Goal: Transaction & Acquisition: Download file/media

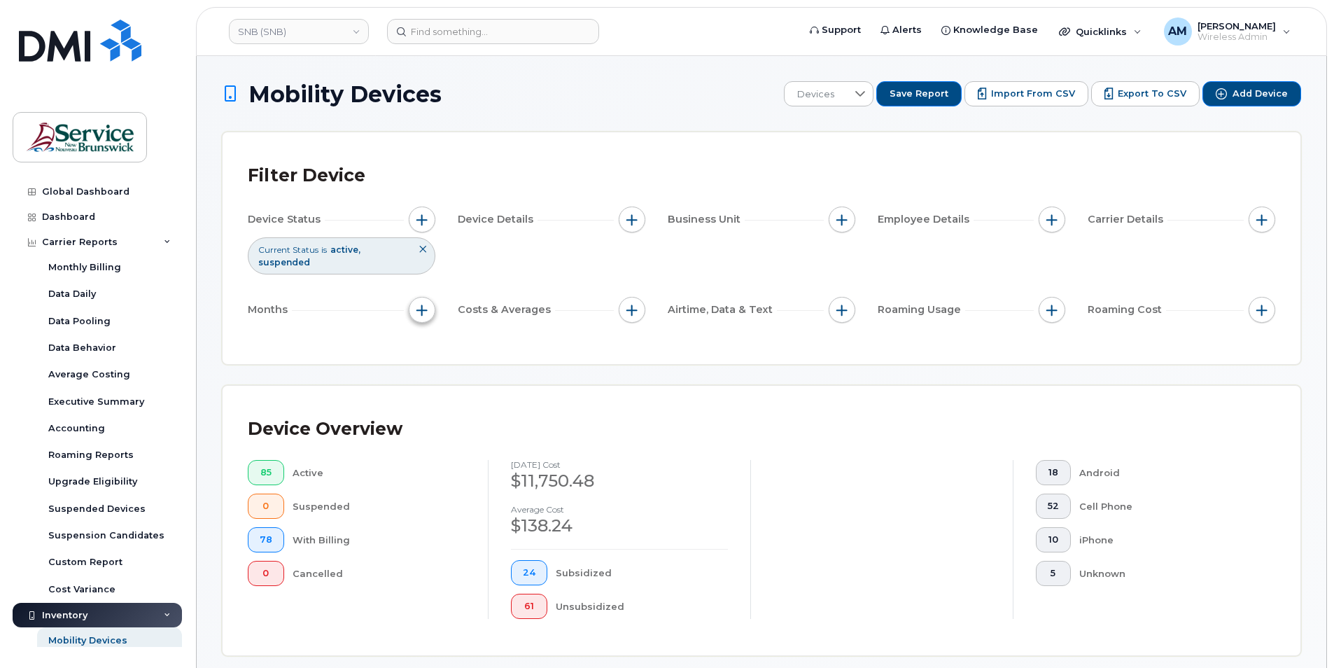
click at [423, 313] on span "button" at bounding box center [422, 310] width 11 height 11
click at [437, 354] on div "Billing Cycle" at bounding box center [460, 352] width 80 height 13
click at [424, 352] on input "Billing Cycle" at bounding box center [425, 352] width 11 height 11
checkbox input "true"
click at [491, 412] on icon at bounding box center [485, 409] width 11 height 11
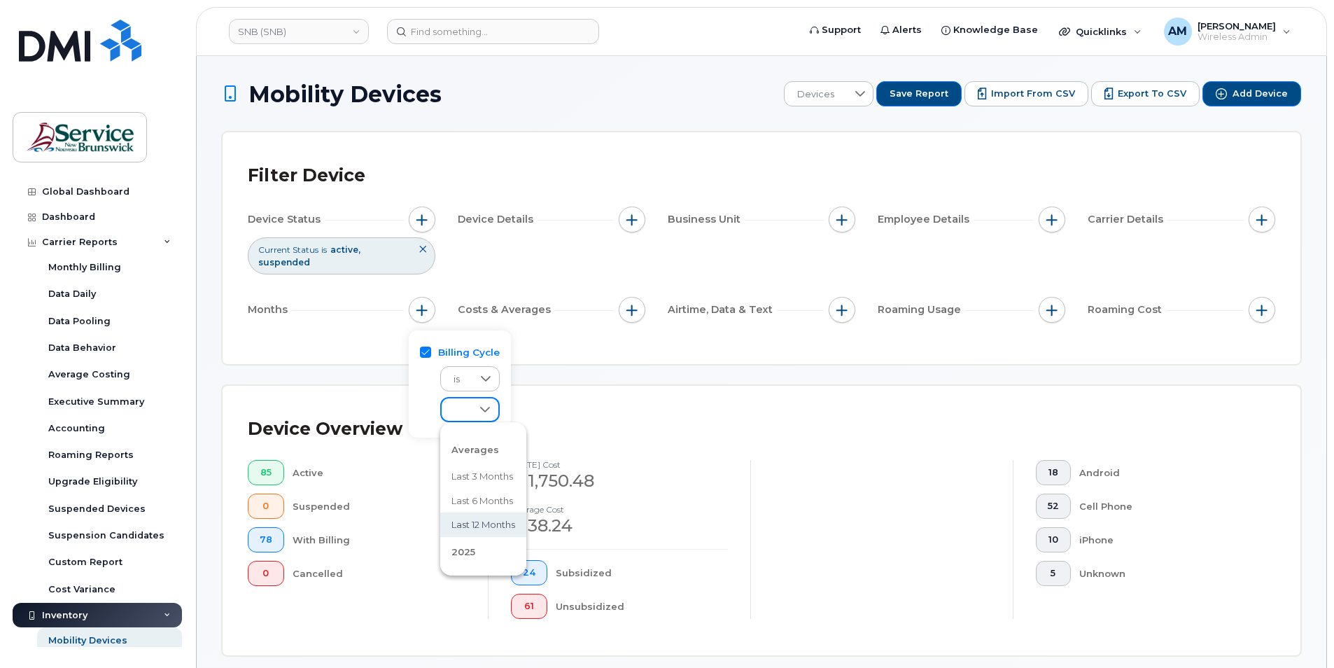
click at [593, 451] on div "Device Overview 85 Active 0 Suspended 78 With Billing 0 Cancelled July 2025 cos…" at bounding box center [762, 520] width 1028 height 219
click at [1049, 217] on button "button" at bounding box center [1052, 220] width 27 height 27
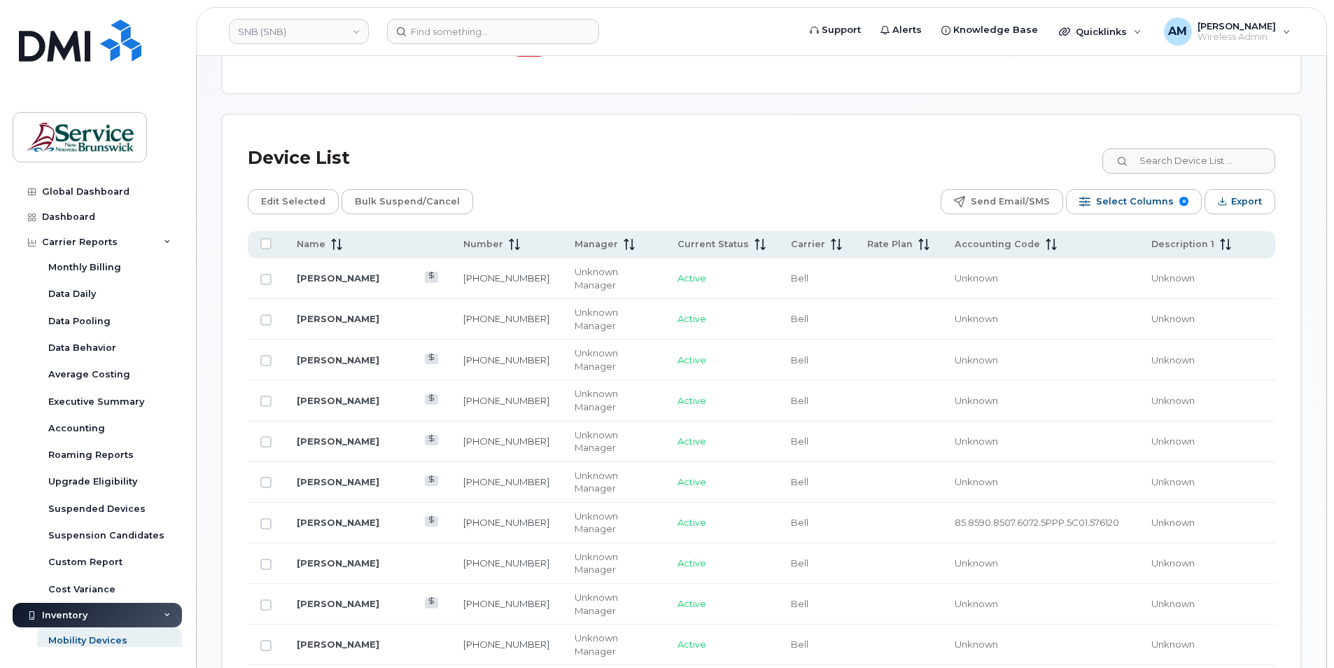
scroll to position [560, 0]
click at [805, 160] on div "Device List" at bounding box center [762, 160] width 1028 height 36
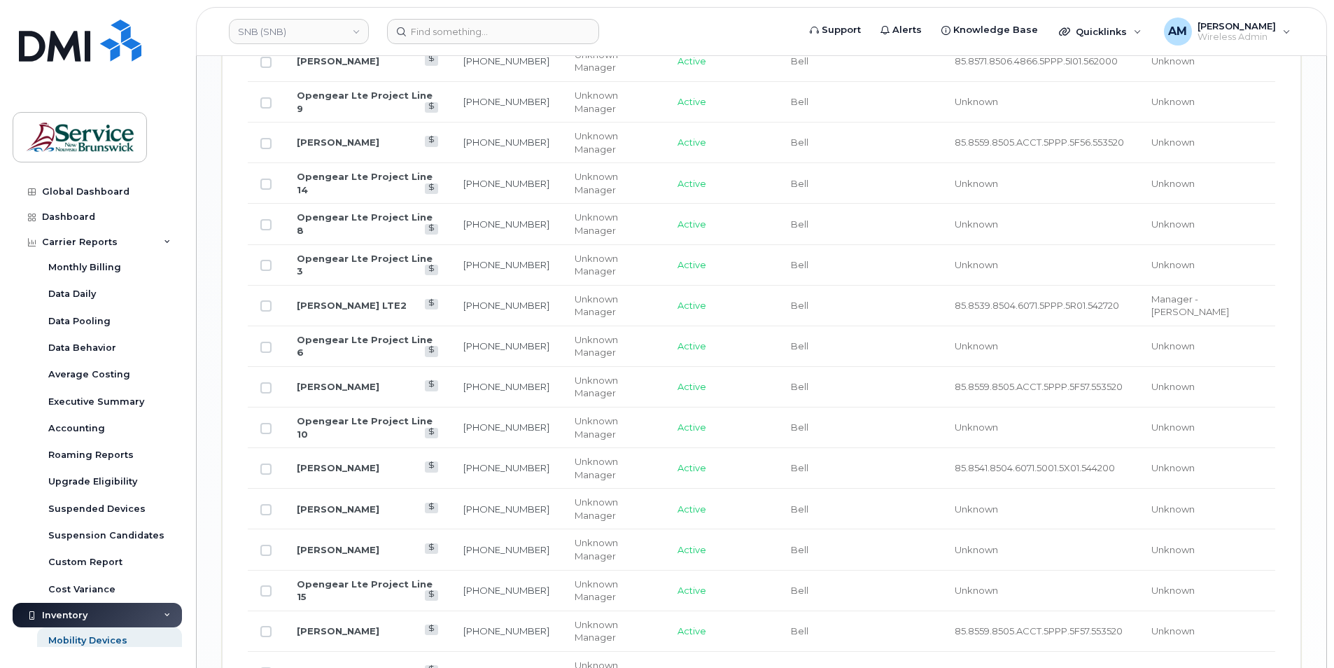
scroll to position [1616, 0]
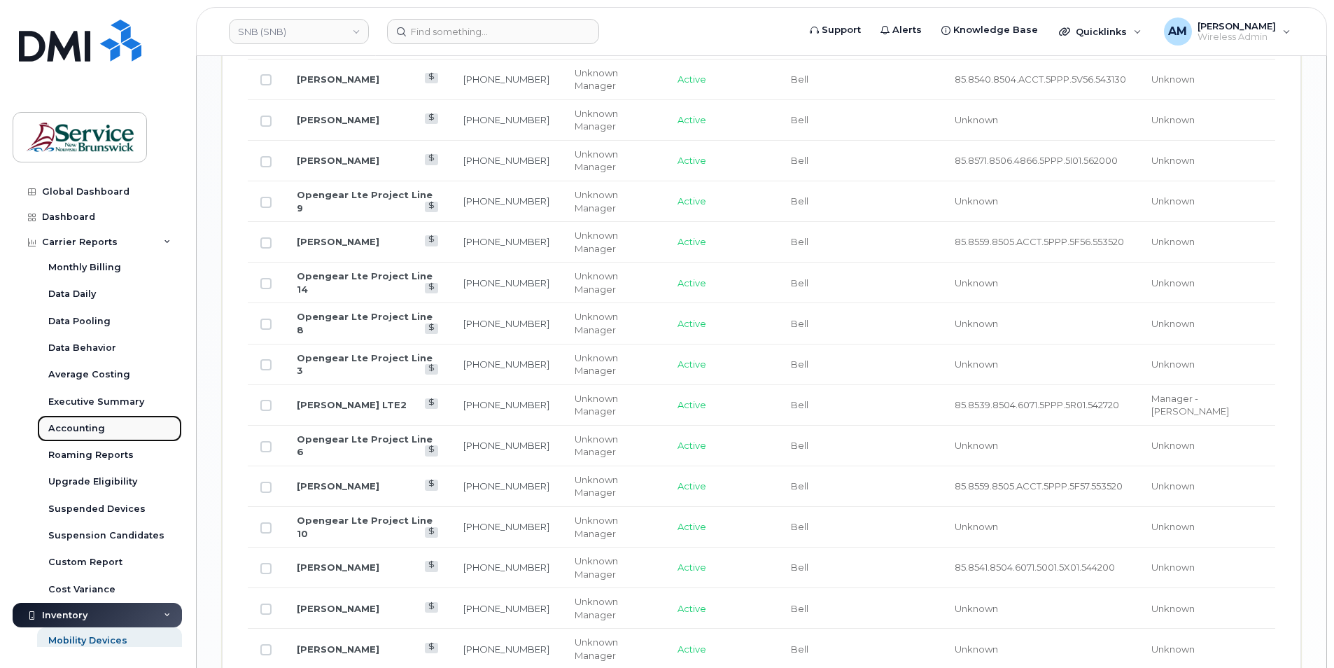
click at [84, 435] on div "Accounting" at bounding box center [76, 428] width 57 height 13
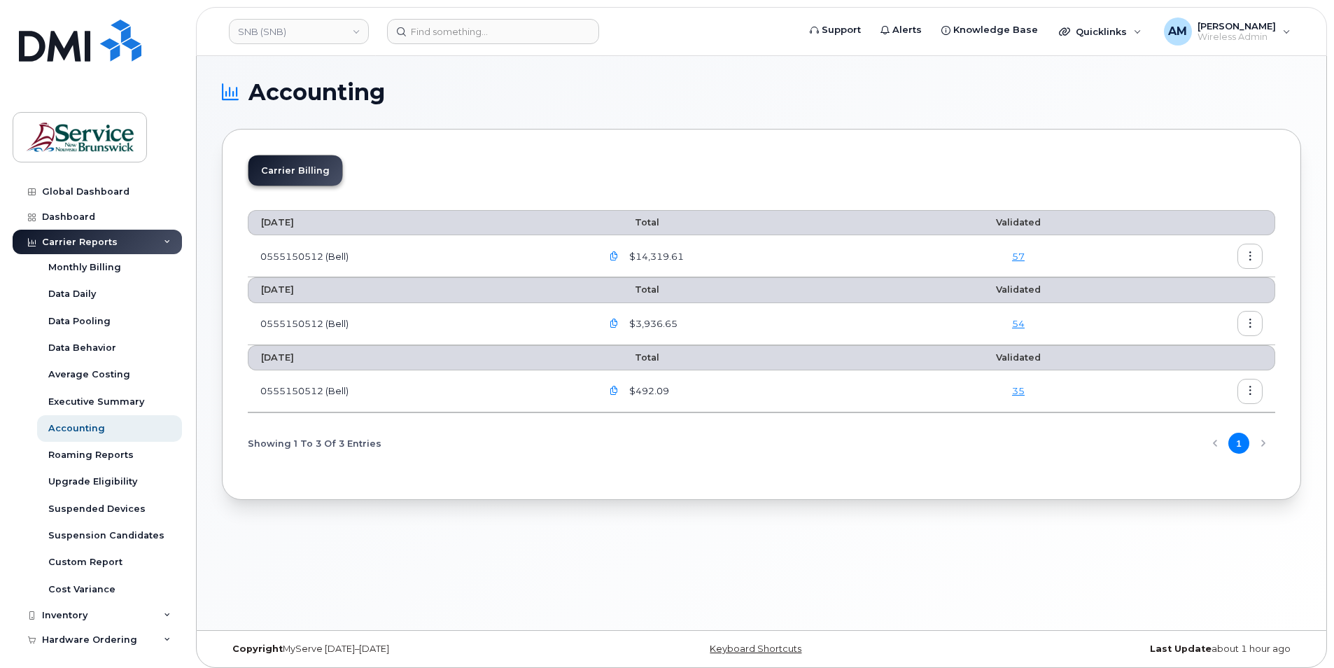
click at [618, 252] on icon "button" at bounding box center [614, 256] width 9 height 9
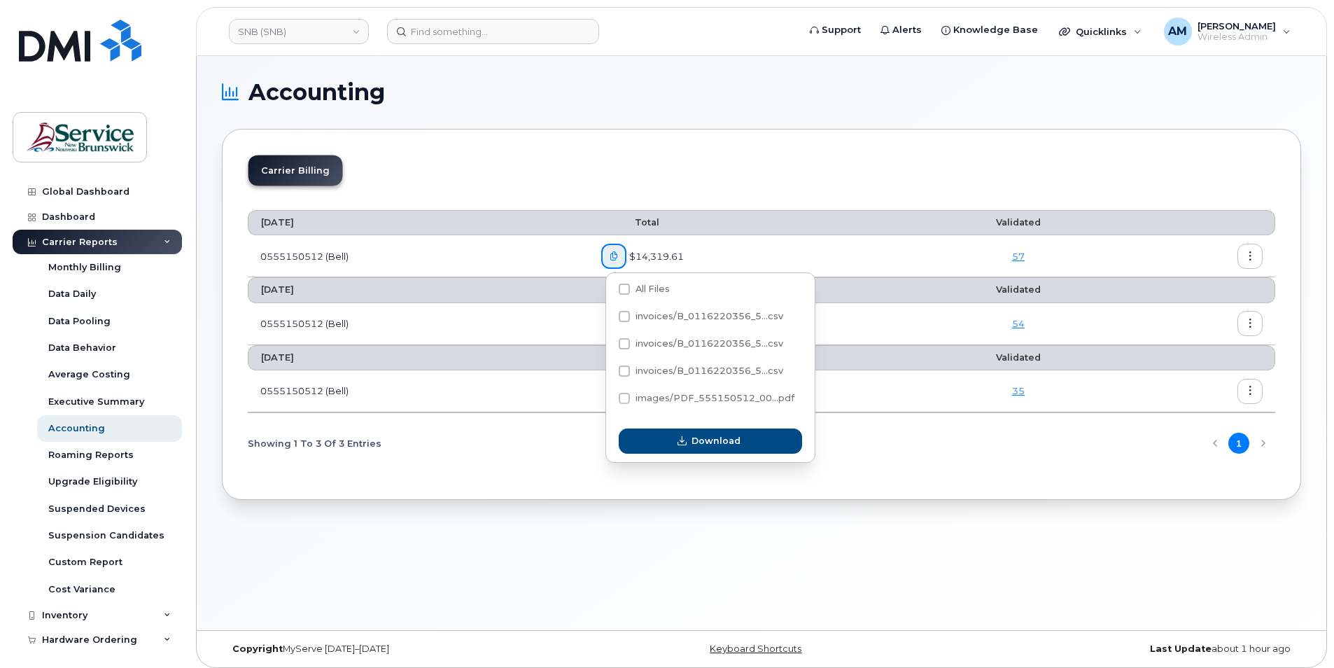
click at [557, 566] on div "Accounting Carrier Billing July 2025 Total Validated 0555150512 (Bell) $14,319.…" at bounding box center [762, 343] width 1130 height 574
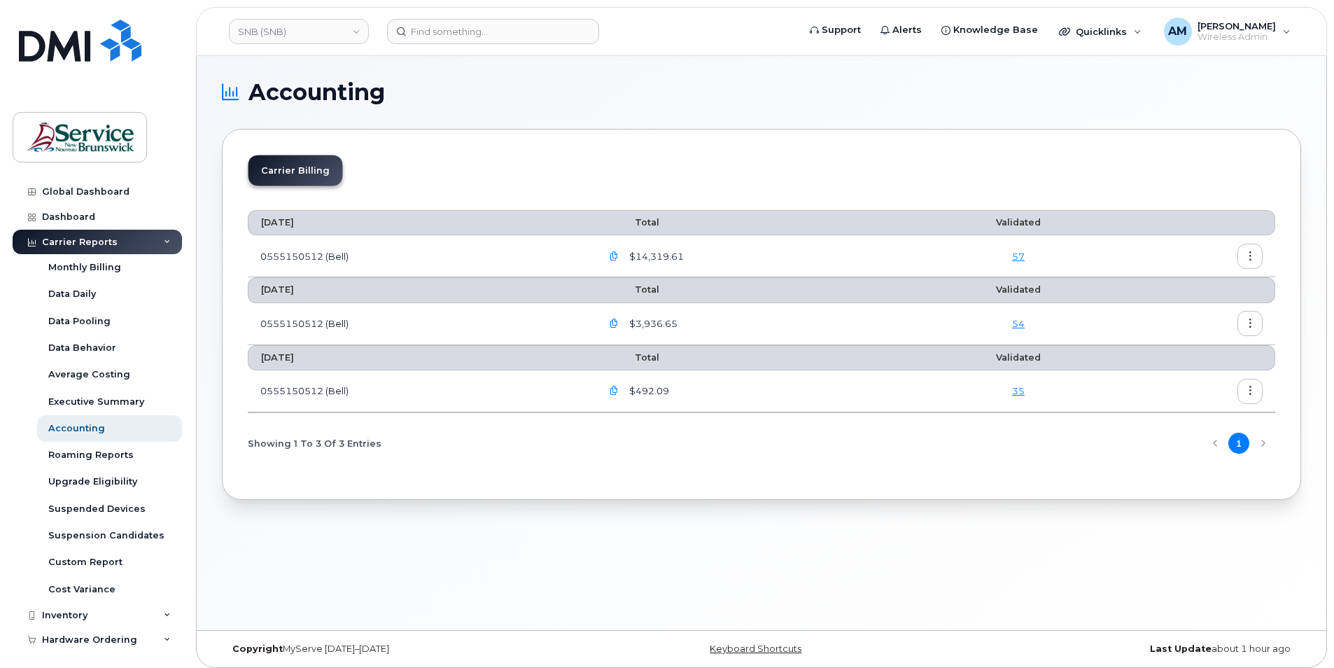
click at [425, 559] on div "Accounting Carrier Billing July 2025 Total Validated 0555150512 (Bell) $14,319.…" at bounding box center [762, 343] width 1130 height 574
click at [94, 266] on div "Monthly Billing" at bounding box center [84, 267] width 73 height 13
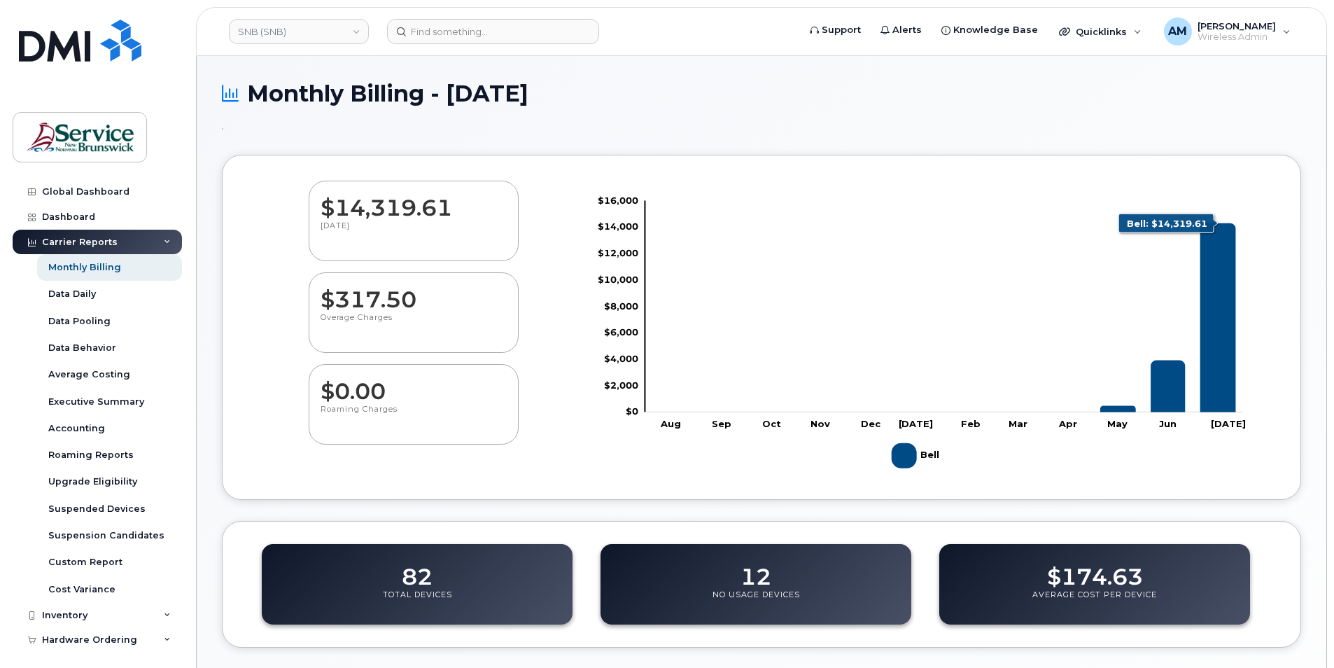
click at [1225, 377] on icon "Bell" at bounding box center [1219, 317] width 36 height 189
click at [1219, 355] on icon "Bell" at bounding box center [1219, 317] width 36 height 189
click at [443, 594] on p "Total Devices" at bounding box center [417, 602] width 69 height 25
drag, startPoint x: 443, startPoint y: 594, endPoint x: 704, endPoint y: 578, distance: 260.9
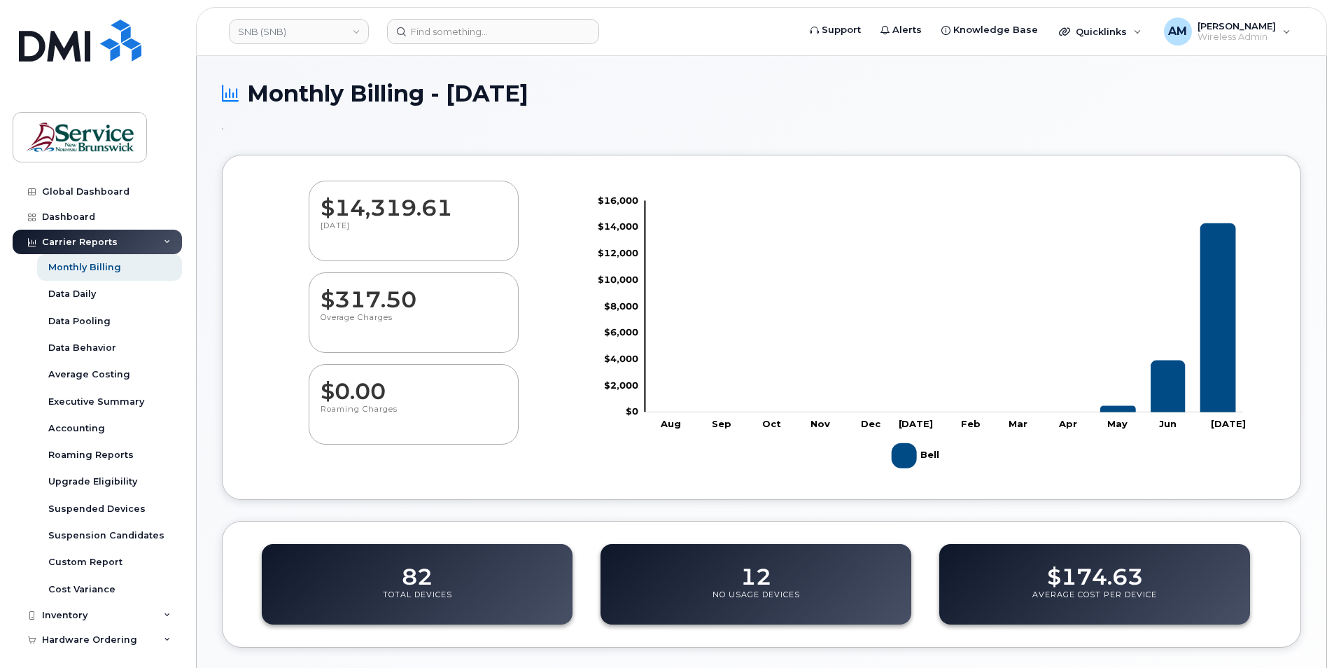
click at [701, 578] on div "12 No Usage Devices" at bounding box center [756, 584] width 311 height 81
click at [1065, 103] on h1 "Monthly Billing - July 2025" at bounding box center [762, 93] width 1080 height 25
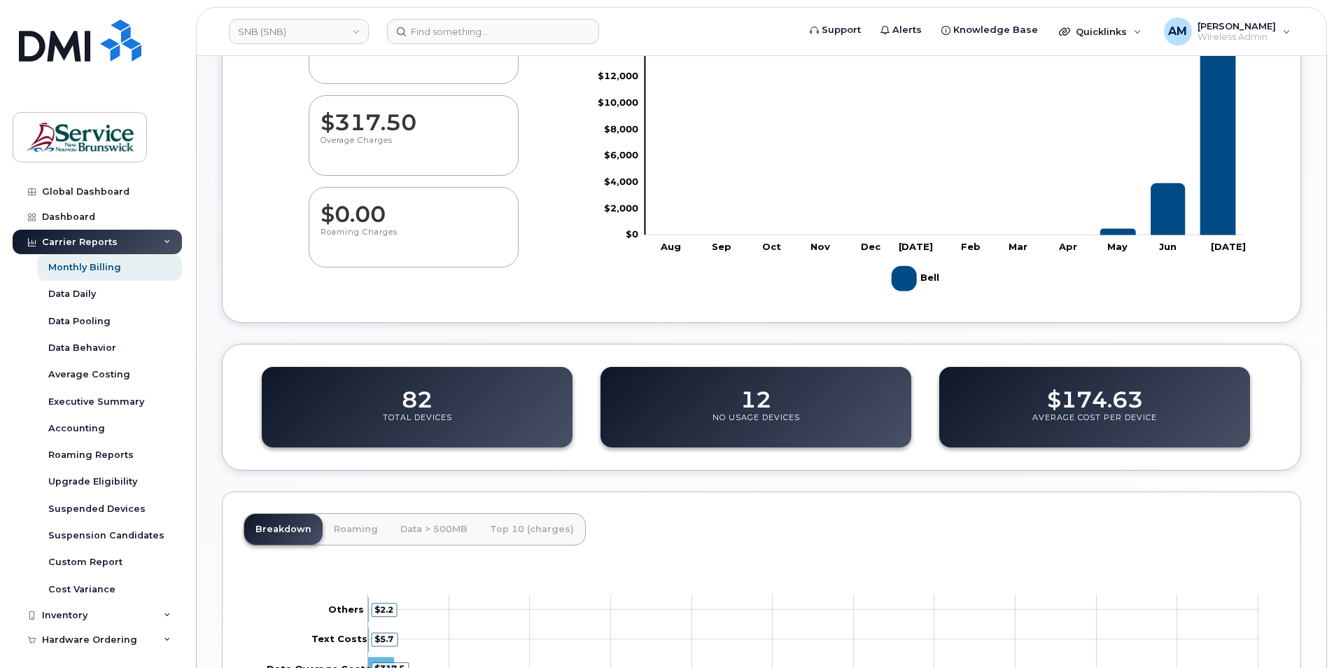
scroll to position [399, 0]
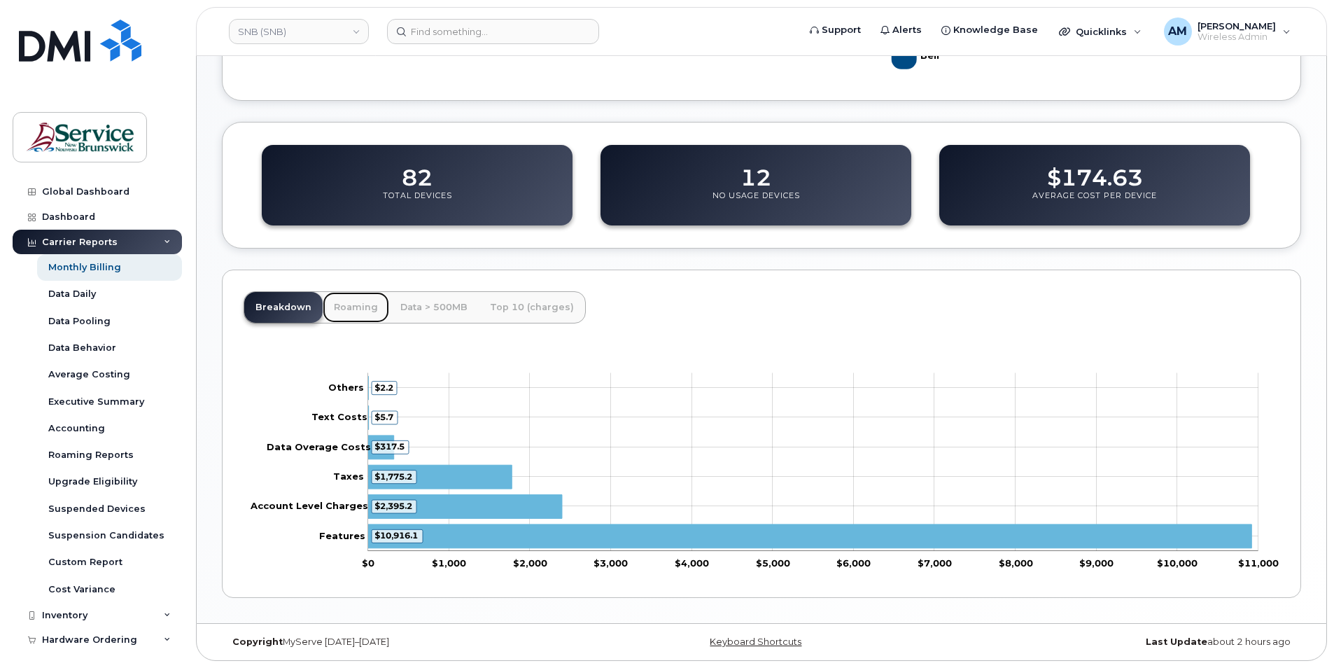
click at [343, 312] on link "Roaming" at bounding box center [356, 307] width 67 height 31
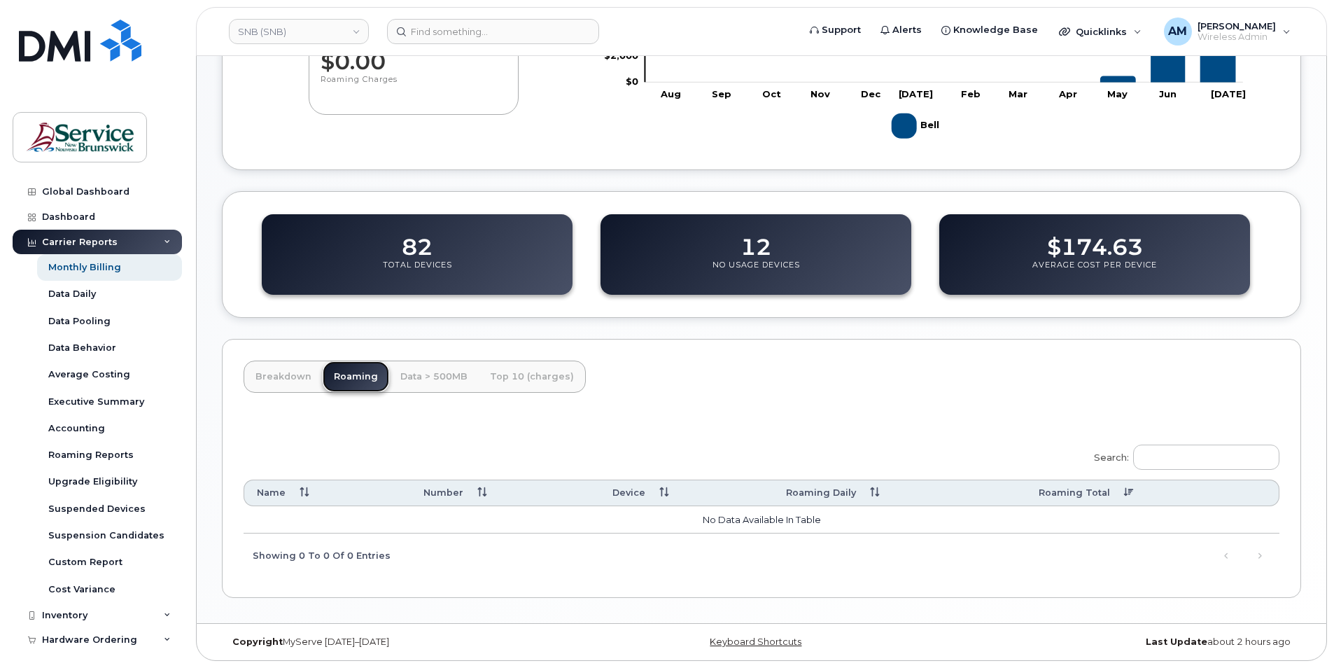
scroll to position [330, 0]
click at [287, 373] on link "Breakdown" at bounding box center [283, 376] width 78 height 31
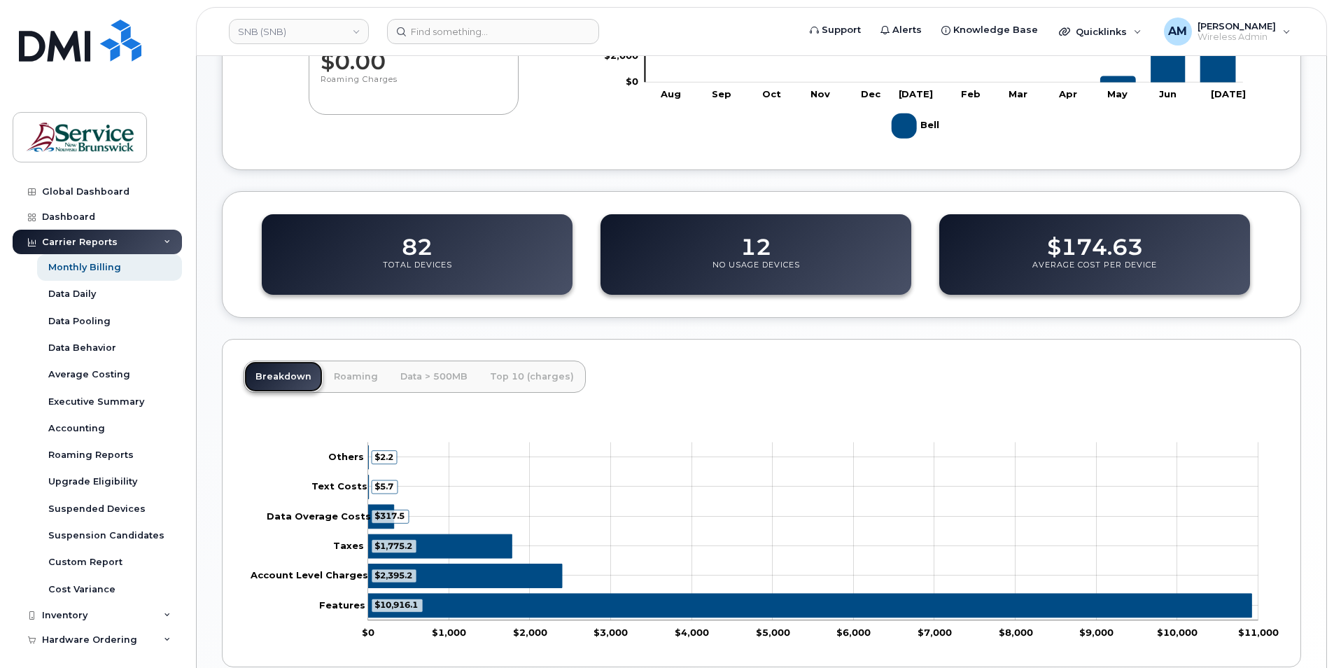
scroll to position [399, 0]
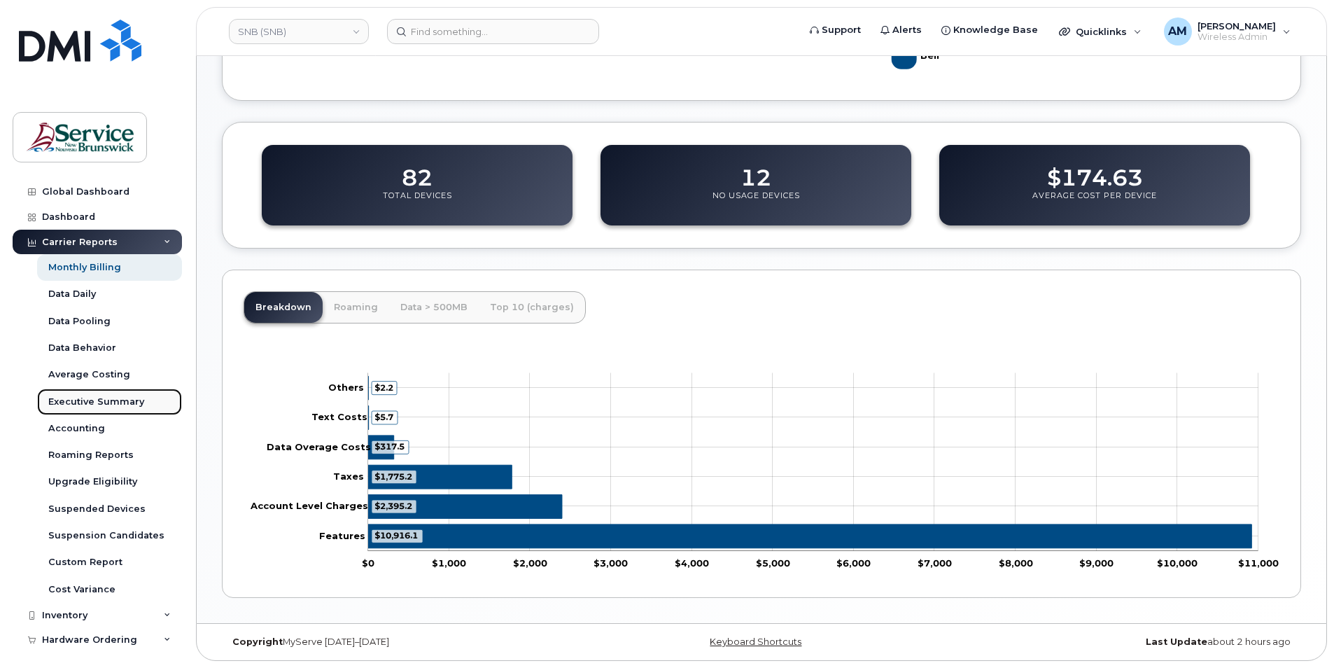
click at [100, 403] on div "Executive Summary" at bounding box center [96, 402] width 96 height 13
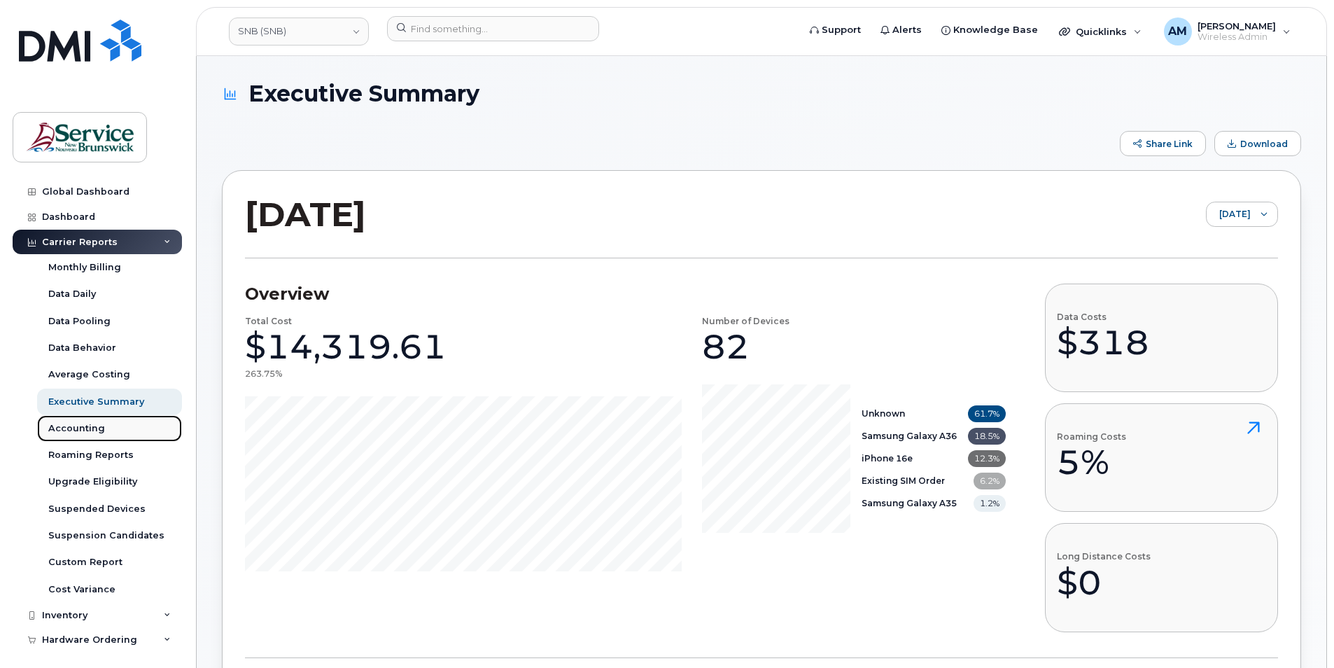
click at [71, 429] on div "Accounting" at bounding box center [76, 428] width 57 height 13
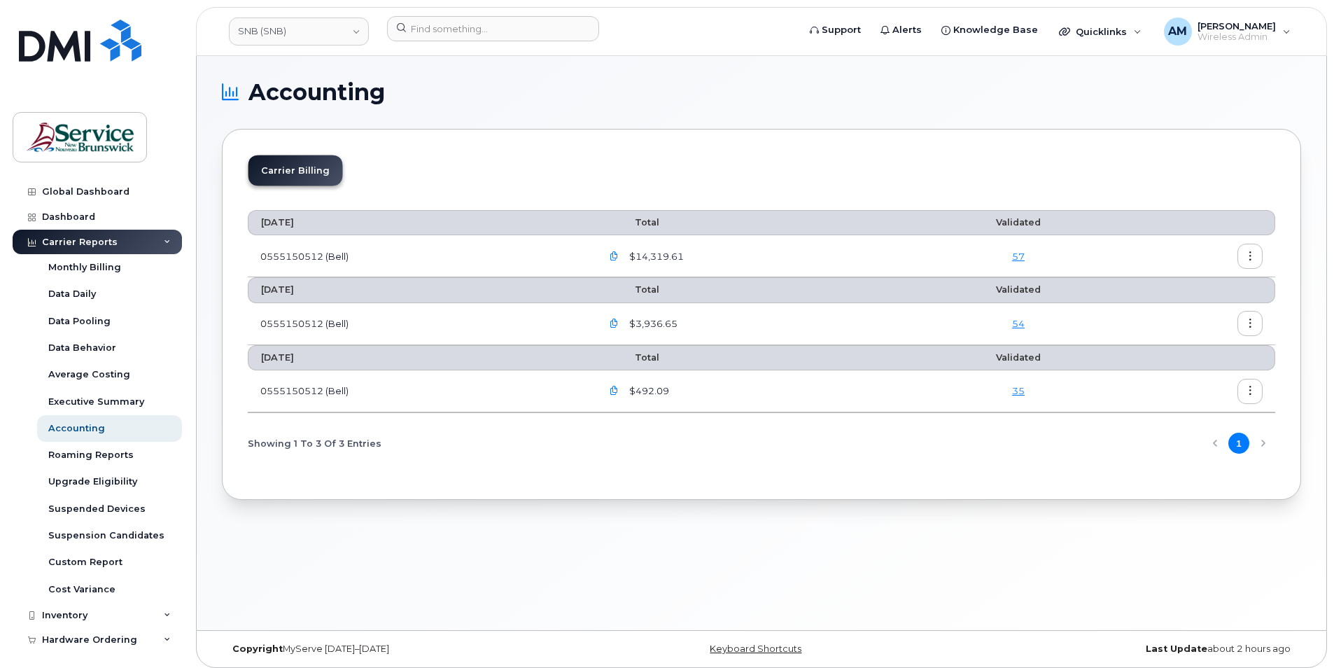
click at [309, 174] on li "Carrier Billing" at bounding box center [296, 170] width 94 height 30
click at [1255, 253] on button "button" at bounding box center [1250, 256] width 25 height 25
click at [1145, 627] on div "Accounting Carrier Billing July 2025 Total Validated 0555150512 (Bell) $14,319.…" at bounding box center [762, 343] width 1130 height 574
click at [1245, 256] on button "button" at bounding box center [1250, 256] width 25 height 25
click at [1199, 314] on span "Download" at bounding box center [1186, 313] width 55 height 13
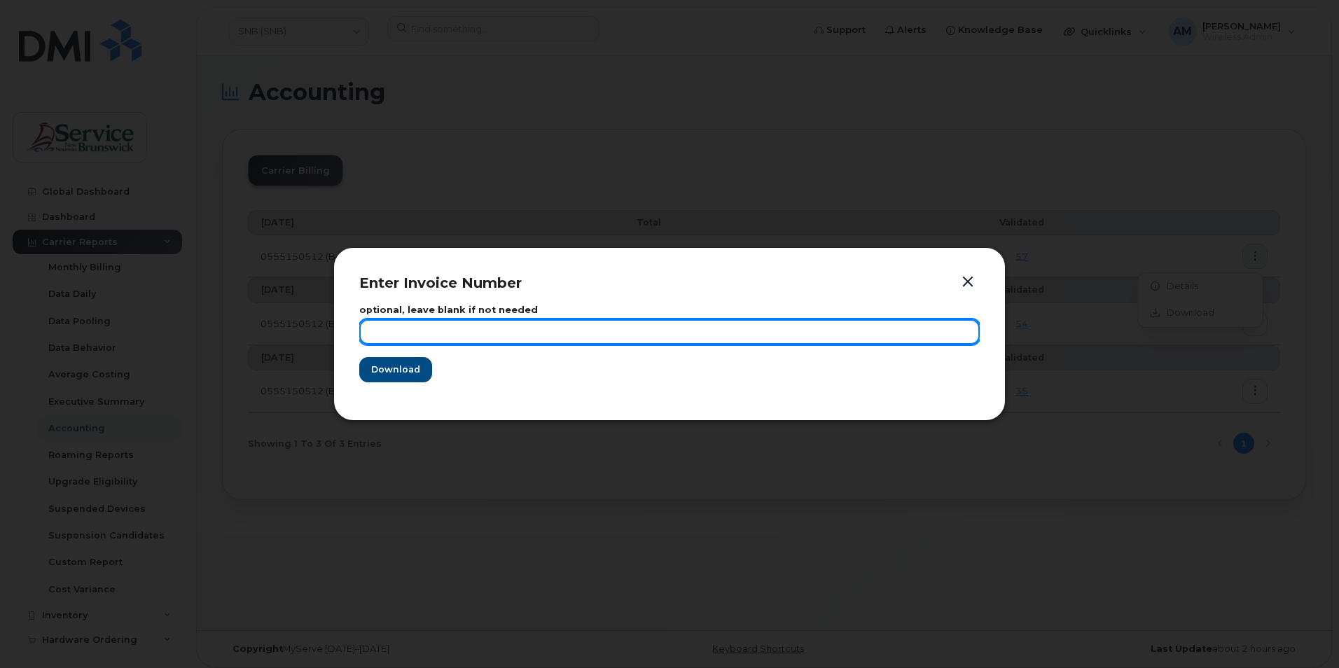
click at [465, 329] on input "text" at bounding box center [669, 331] width 620 height 25
type input "[DATE]"
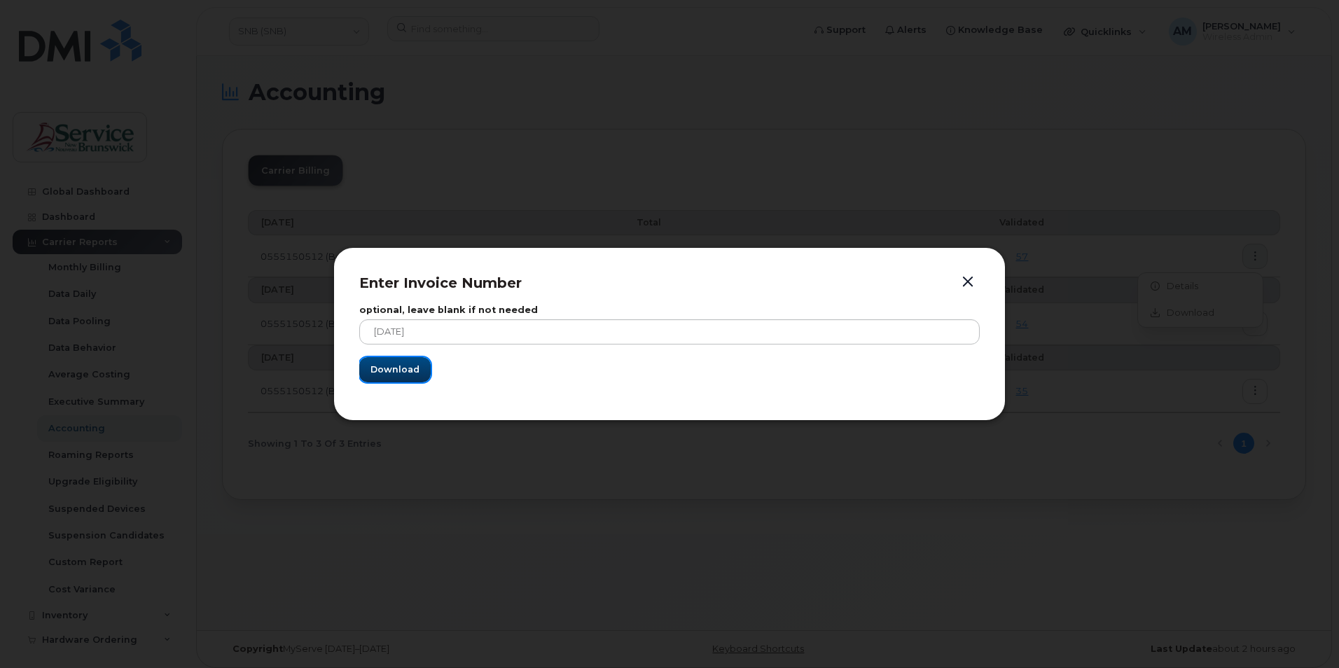
click at [399, 369] on span "Download" at bounding box center [394, 369] width 49 height 13
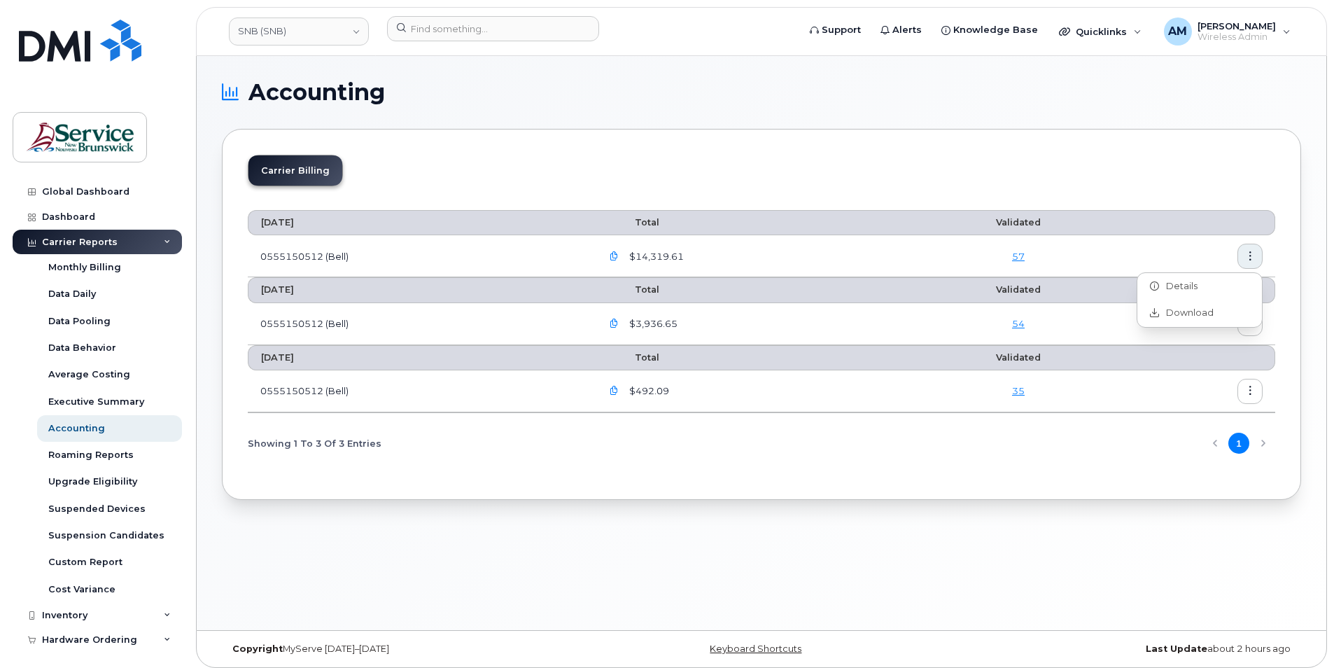
click at [620, 611] on div "Accounting Carrier Billing July 2025 Total Validated 0555150512 (Bell) $14,319.…" at bounding box center [762, 343] width 1130 height 574
click at [295, 612] on div "Accounting Carrier Billing July 2025 Total Validated 0555150512 (Bell) $14,319.…" at bounding box center [762, 343] width 1130 height 574
drag, startPoint x: 566, startPoint y: 587, endPoint x: 559, endPoint y: 586, distance: 7.1
click at [564, 587] on div "Accounting Carrier Billing July 2025 Total Validated 0555150512 (Bell) $14,319.…" at bounding box center [762, 343] width 1130 height 574
click at [299, 18] on link "SNB (SNB)" at bounding box center [299, 32] width 140 height 28
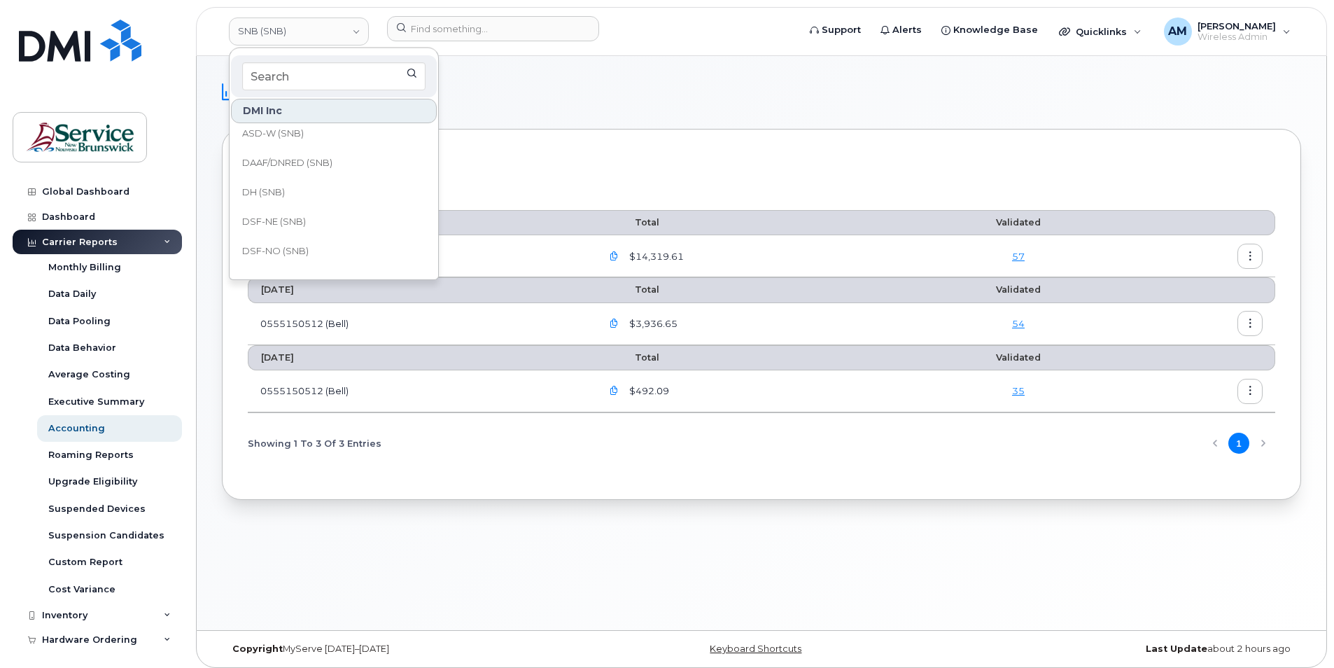
scroll to position [350, 0]
drag, startPoint x: 322, startPoint y: 198, endPoint x: 346, endPoint y: 214, distance: 28.4
click at [322, 198] on link "HNB (SNB)" at bounding box center [334, 202] width 206 height 28
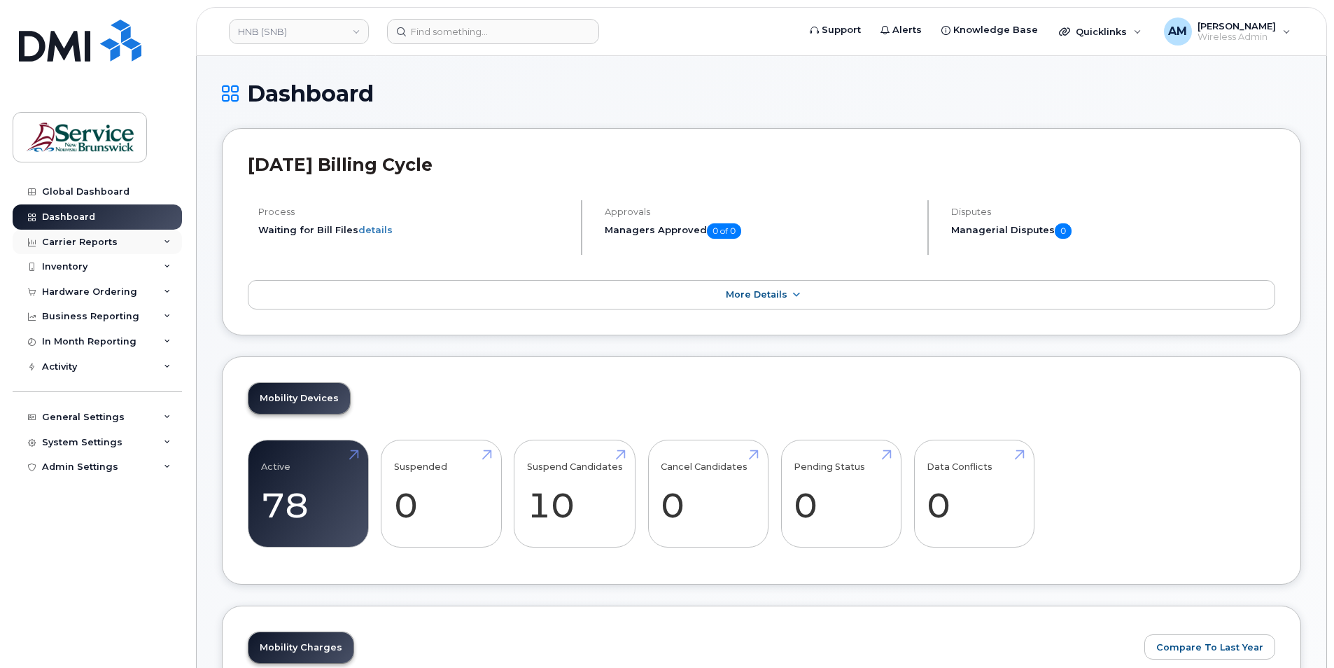
click at [84, 243] on div "Carrier Reports" at bounding box center [80, 242] width 76 height 11
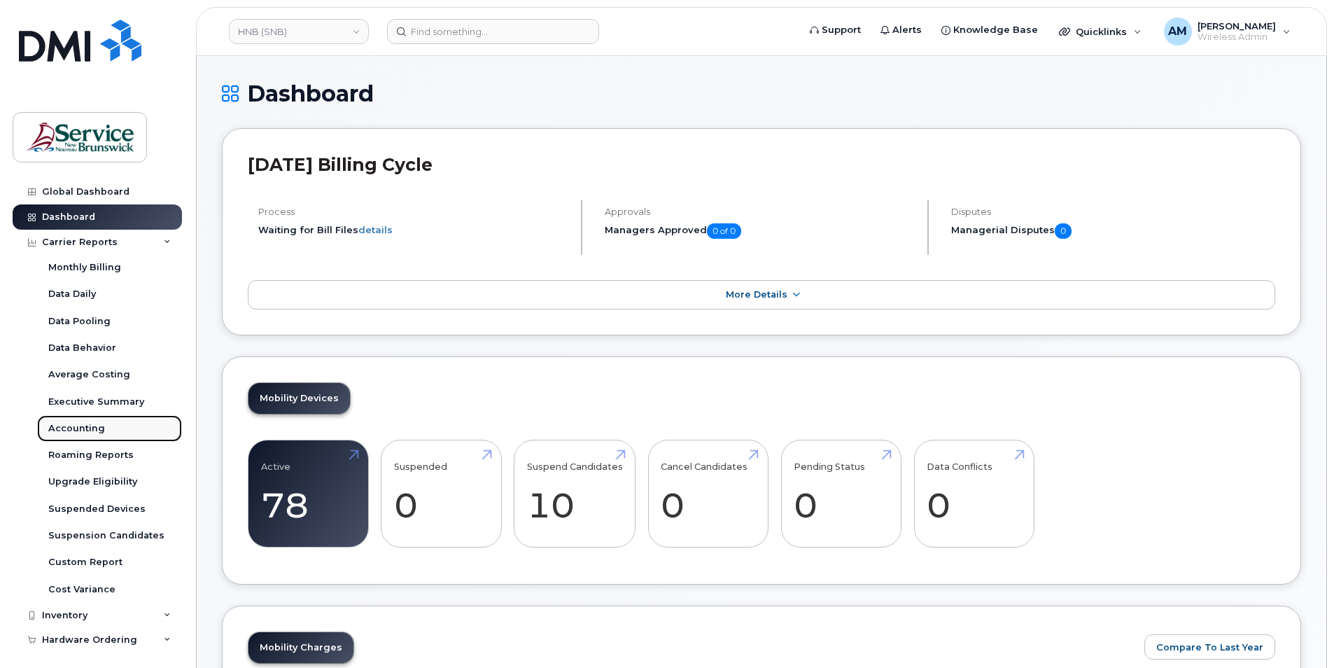
click at [81, 424] on div "Accounting" at bounding box center [76, 428] width 57 height 13
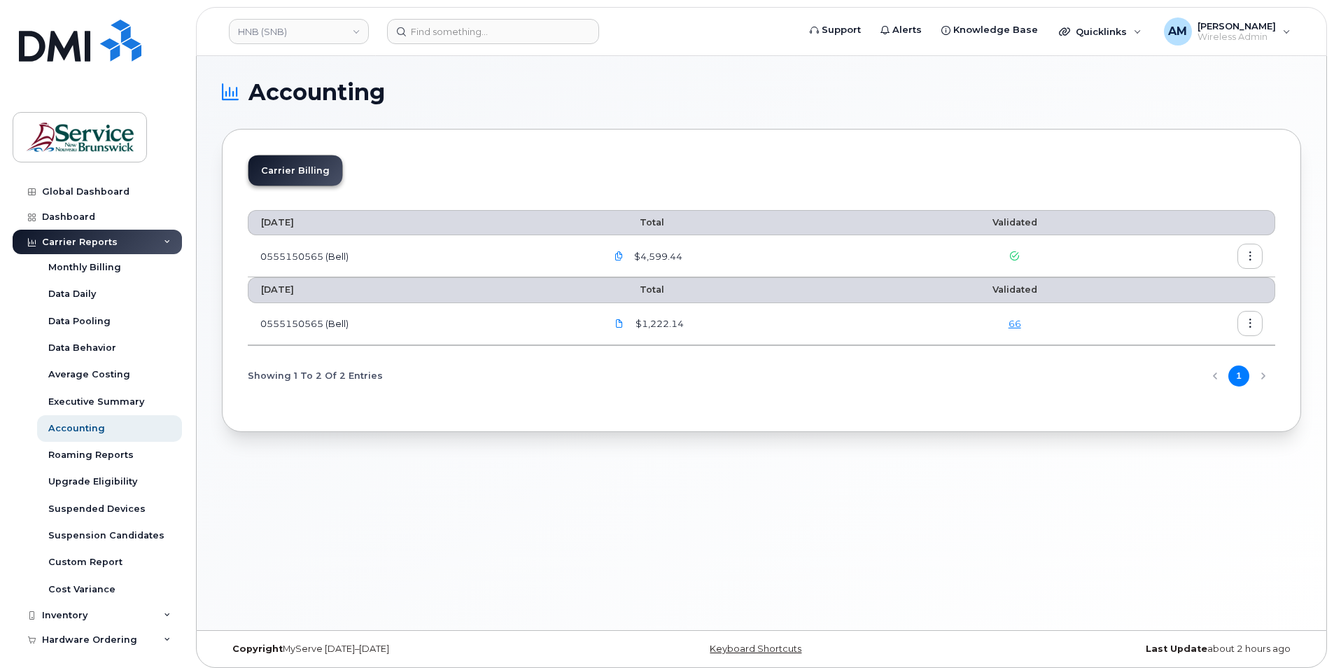
click at [1014, 250] on span at bounding box center [1015, 255] width 11 height 11
click at [1245, 258] on button "button" at bounding box center [1250, 256] width 25 height 25
click at [1196, 308] on span "Download" at bounding box center [1186, 313] width 55 height 13
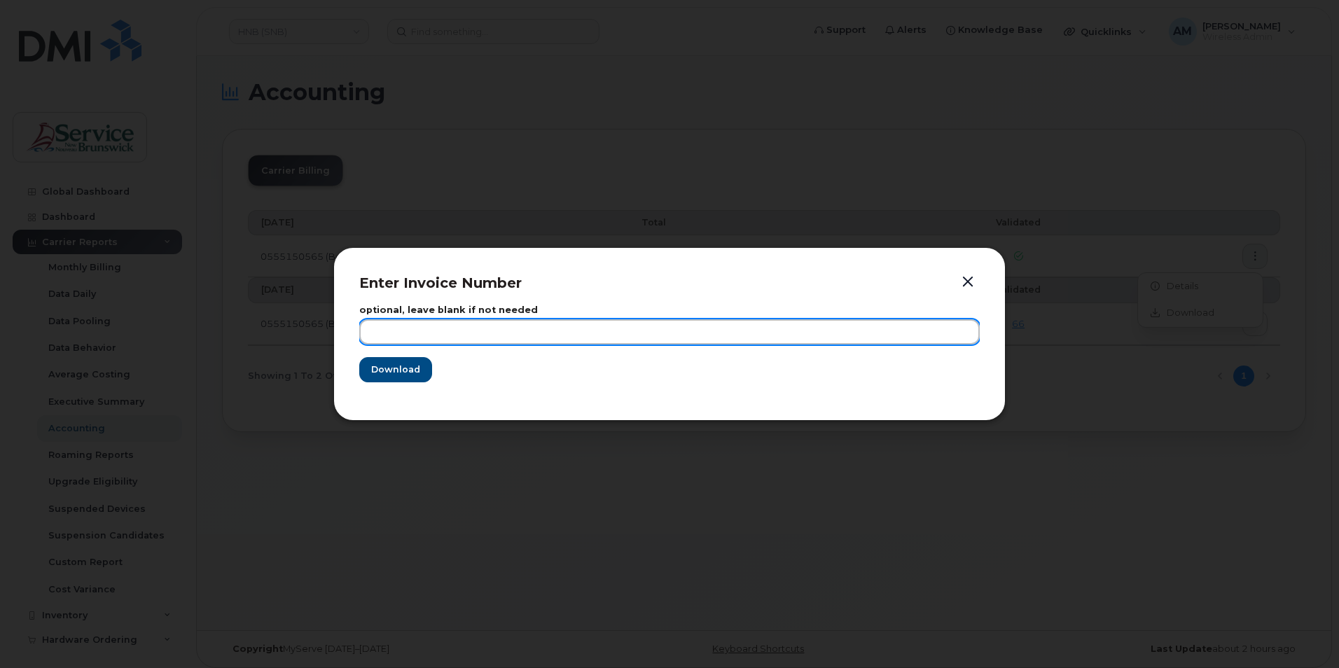
click at [748, 330] on input "text" at bounding box center [669, 331] width 620 height 25
type input "J"
type input "2"
type input "[DATE]"
click at [359, 357] on button "Download" at bounding box center [395, 369] width 73 height 25
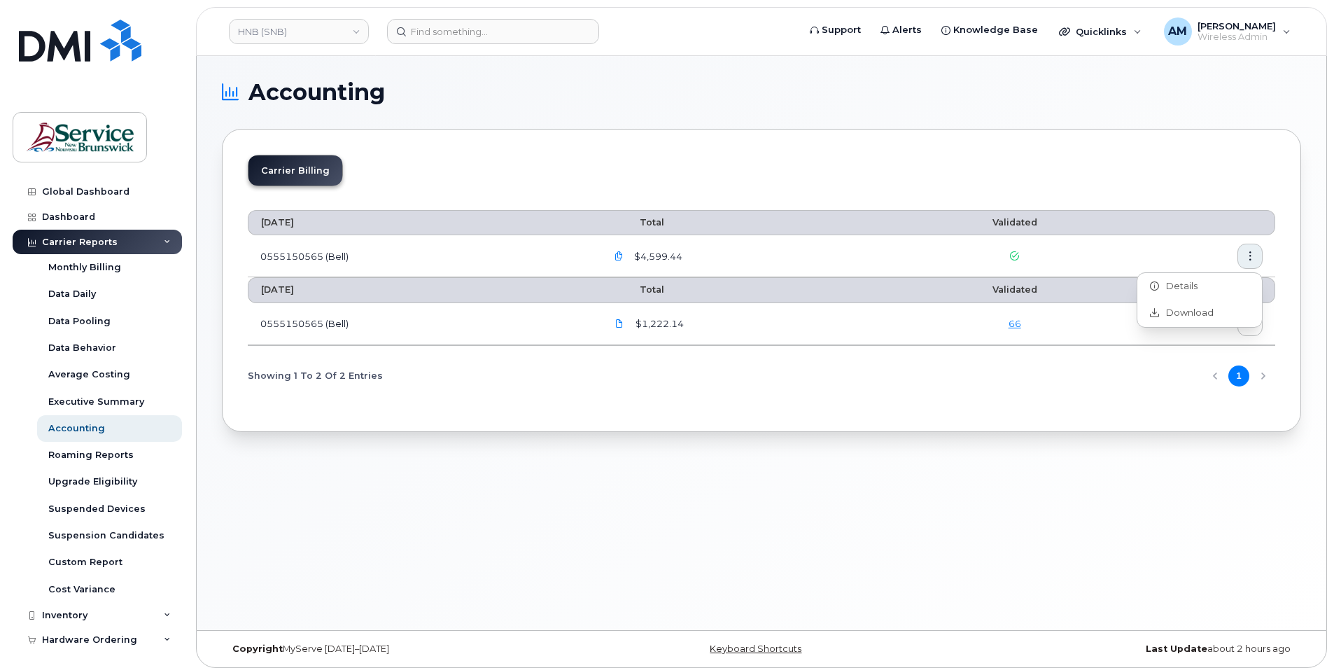
drag, startPoint x: 913, startPoint y: 481, endPoint x: 890, endPoint y: 483, distance: 23.2
click at [904, 484] on div "Accounting Carrier Billing July 2025 Total Validated 0555150565 (Bell) $4,599.4…" at bounding box center [762, 343] width 1130 height 574
click at [722, 510] on div "Accounting Carrier Billing July 2025 Total Validated 0555150565 (Bell) $4,599.4…" at bounding box center [762, 343] width 1130 height 574
click at [312, 29] on link "HNB (SNB)" at bounding box center [299, 31] width 140 height 25
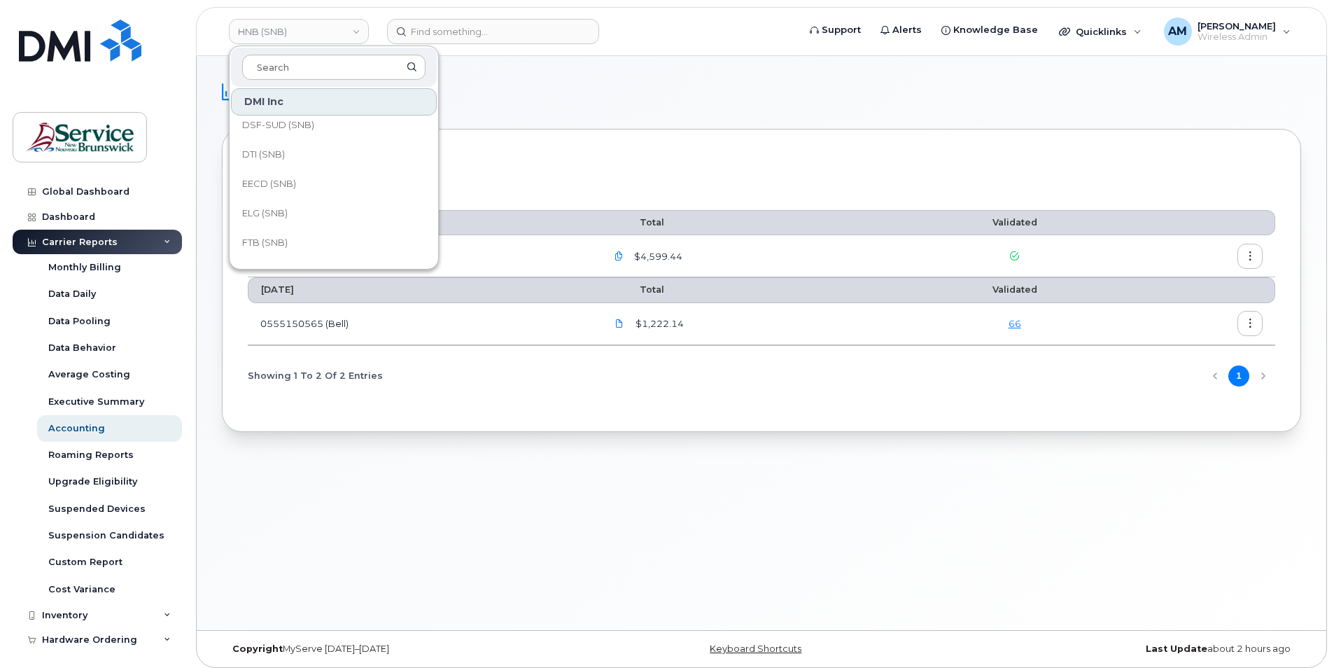
scroll to position [280, 0]
click at [293, 225] on link "HHN (SNB)" at bounding box center [334, 235] width 206 height 28
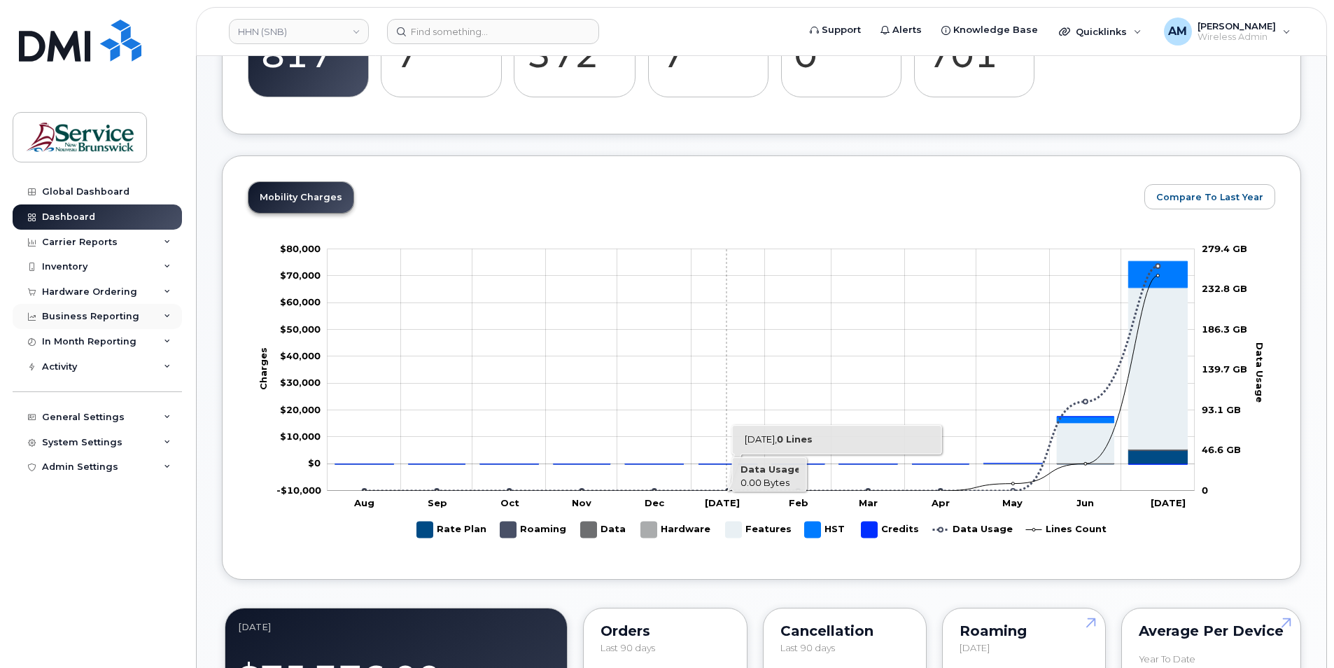
scroll to position [420, 0]
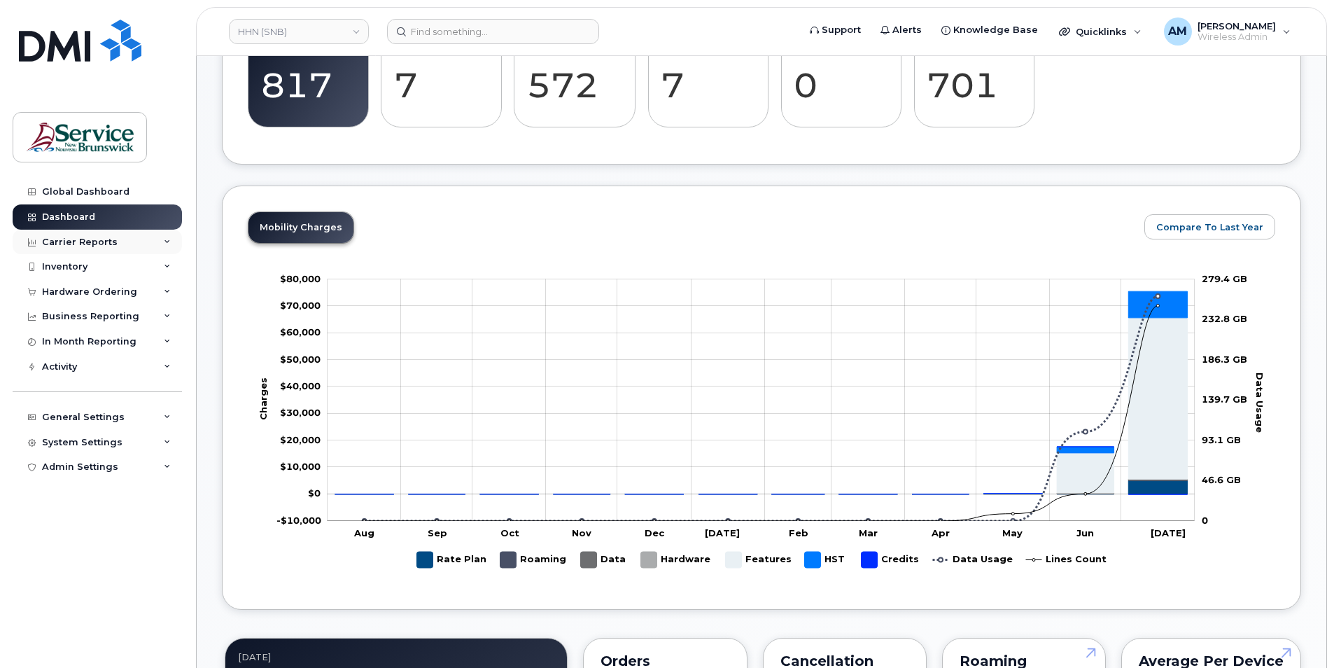
click at [112, 238] on div "Carrier Reports" at bounding box center [80, 242] width 76 height 11
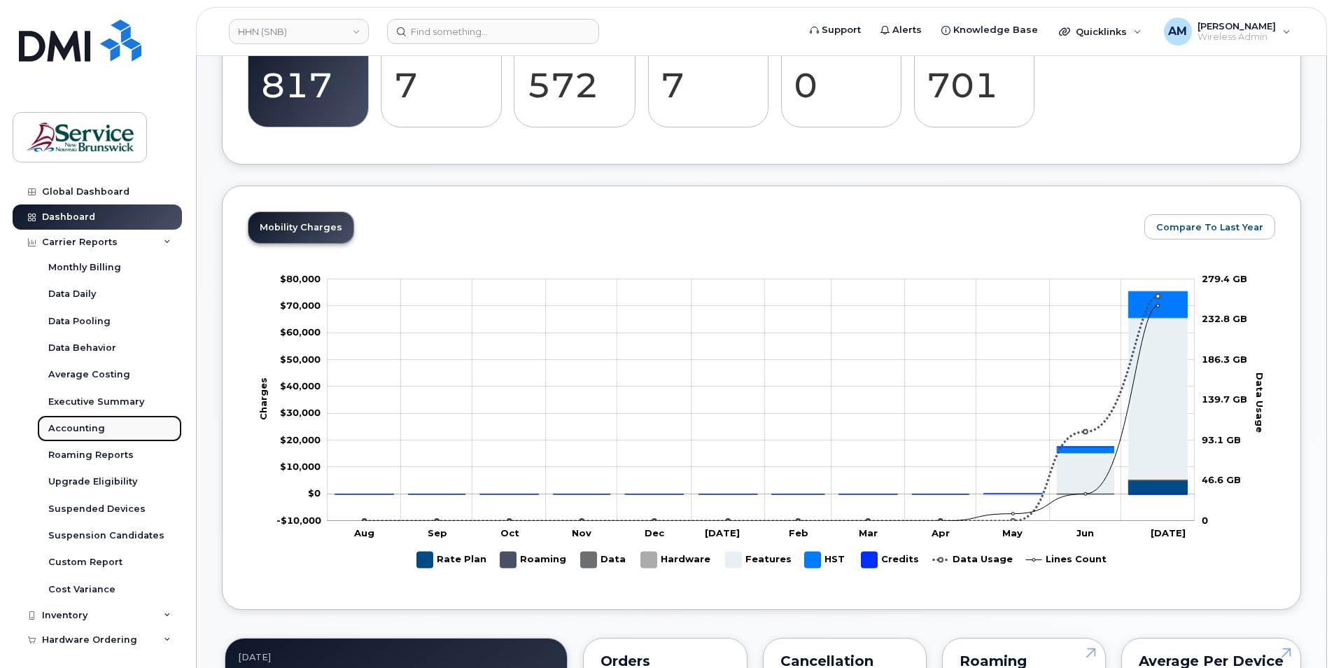
click at [88, 426] on div "Accounting" at bounding box center [76, 428] width 57 height 13
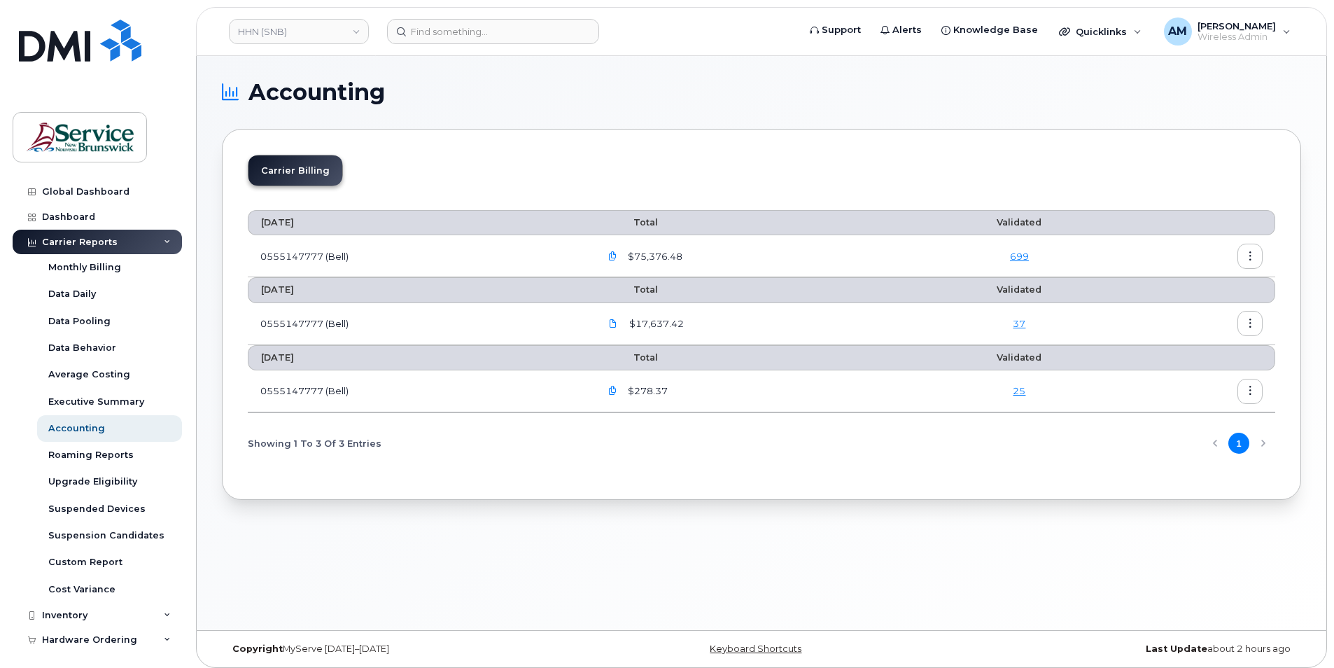
click at [1252, 254] on icon "button" at bounding box center [1250, 256] width 9 height 9
click at [1201, 307] on span "Download" at bounding box center [1186, 313] width 55 height 13
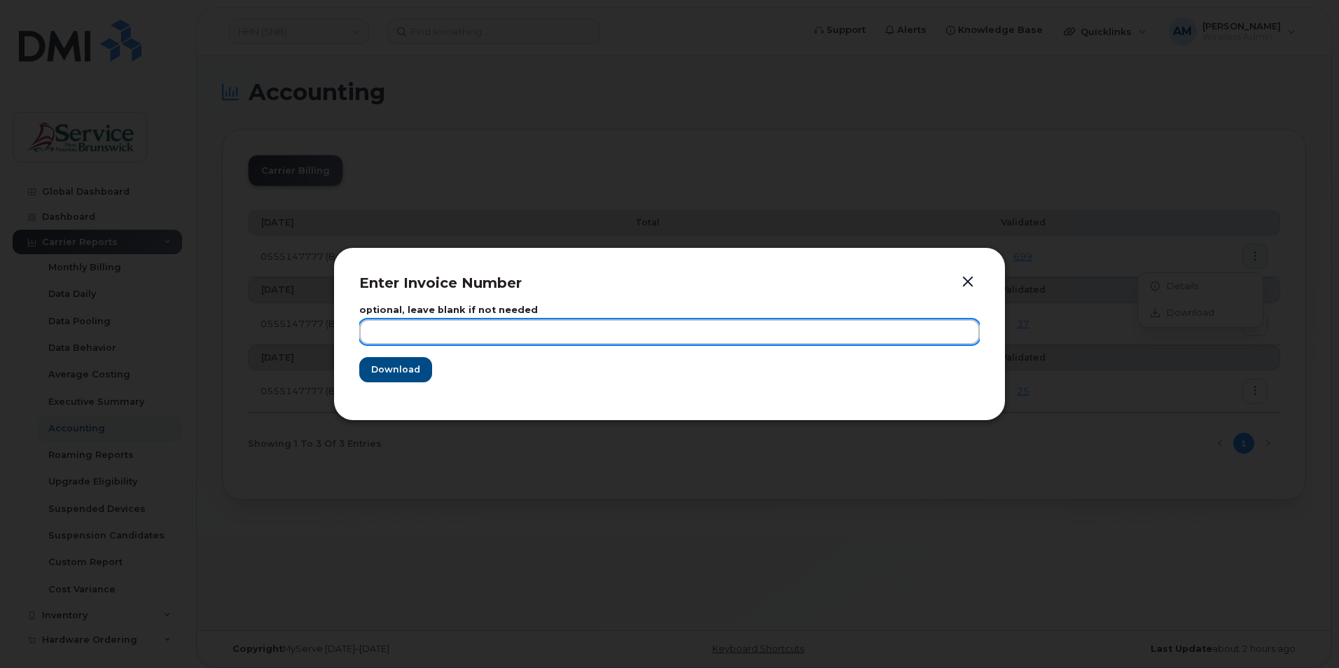
click at [370, 332] on input "text" at bounding box center [669, 331] width 620 height 25
type input "[DATE]"
click at [359, 357] on button "Download" at bounding box center [395, 369] width 73 height 25
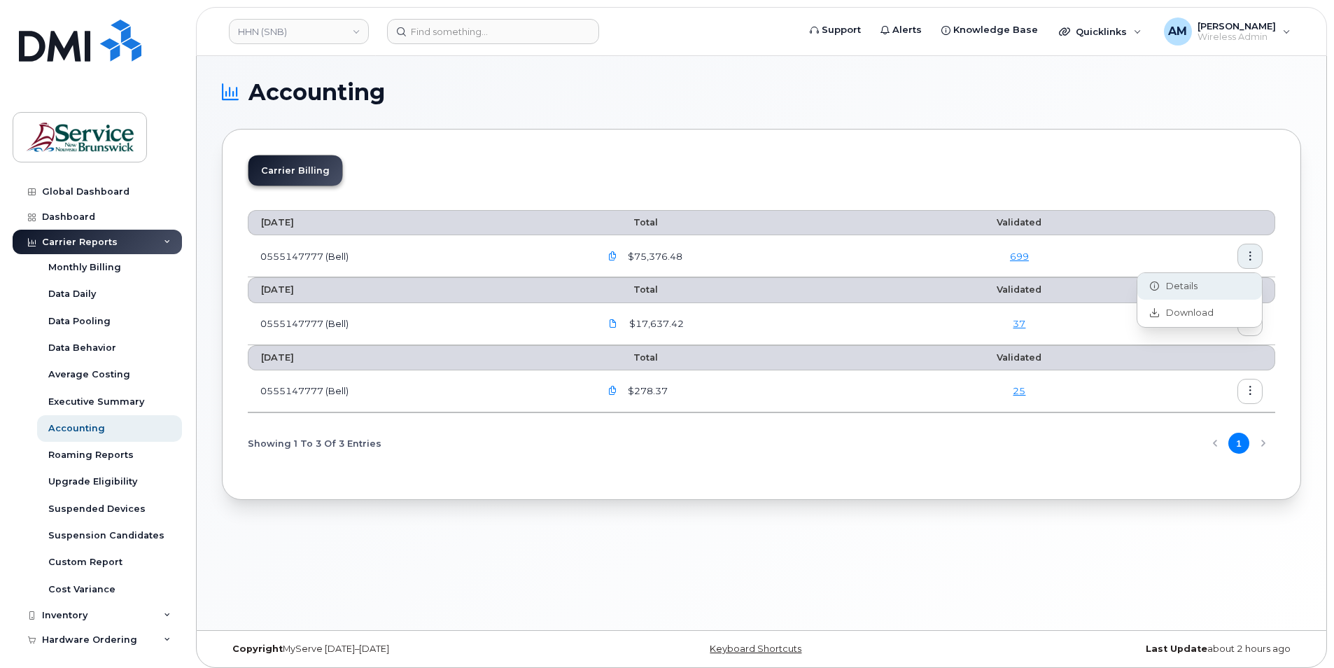
click at [1194, 287] on span "Details" at bounding box center [1178, 286] width 39 height 13
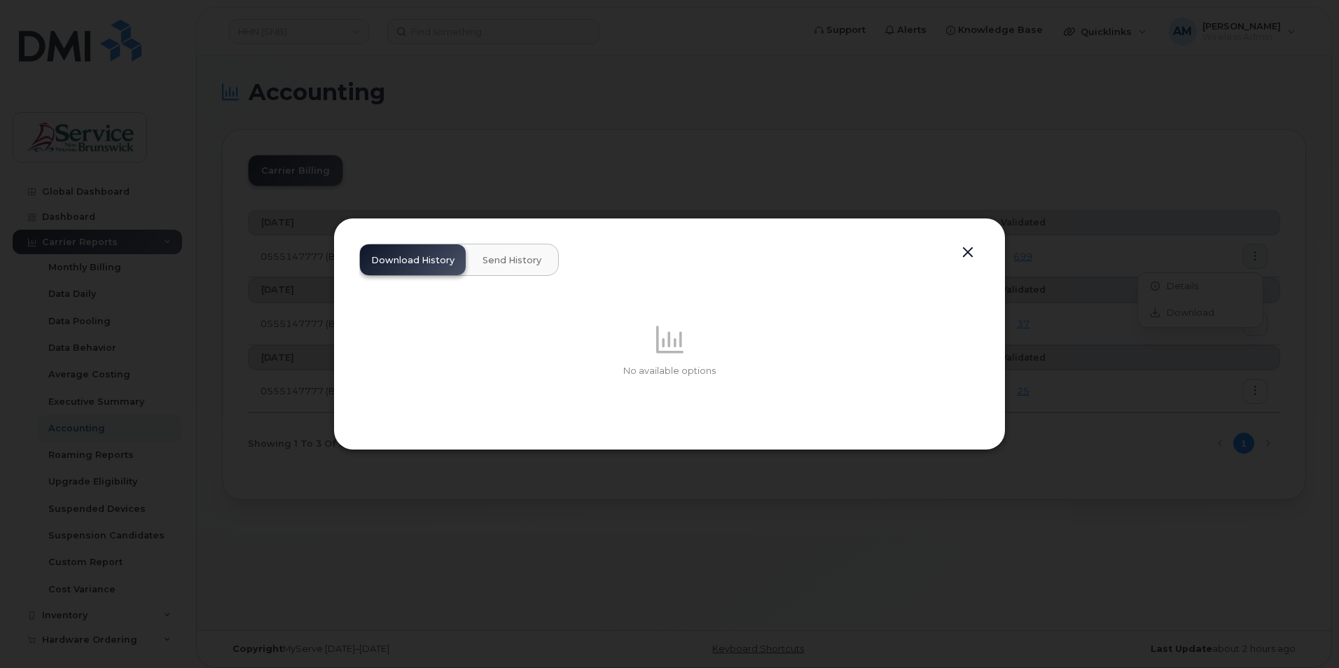
click at [504, 267] on button "Send History" at bounding box center [511, 259] width 81 height 31
click at [420, 260] on span "Download History" at bounding box center [412, 260] width 83 height 11
click at [956, 256] on div "Download History Send History No available options" at bounding box center [669, 334] width 620 height 180
click at [970, 254] on button "button" at bounding box center [967, 253] width 21 height 20
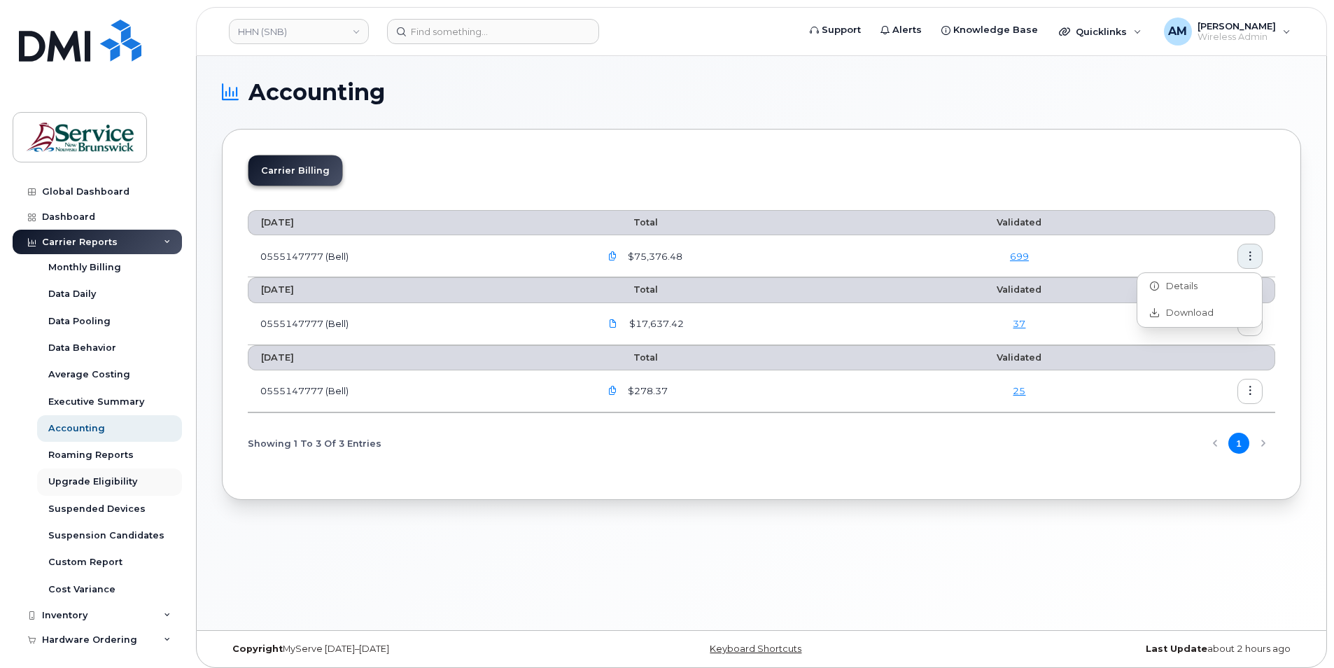
drag, startPoint x: 413, startPoint y: 574, endPoint x: 156, endPoint y: 489, distance: 270.8
click at [401, 571] on div "Accounting Carrier Billing [DATE] Total Validated 0555147777 (Bell) $75,376.48 …" at bounding box center [762, 343] width 1130 height 574
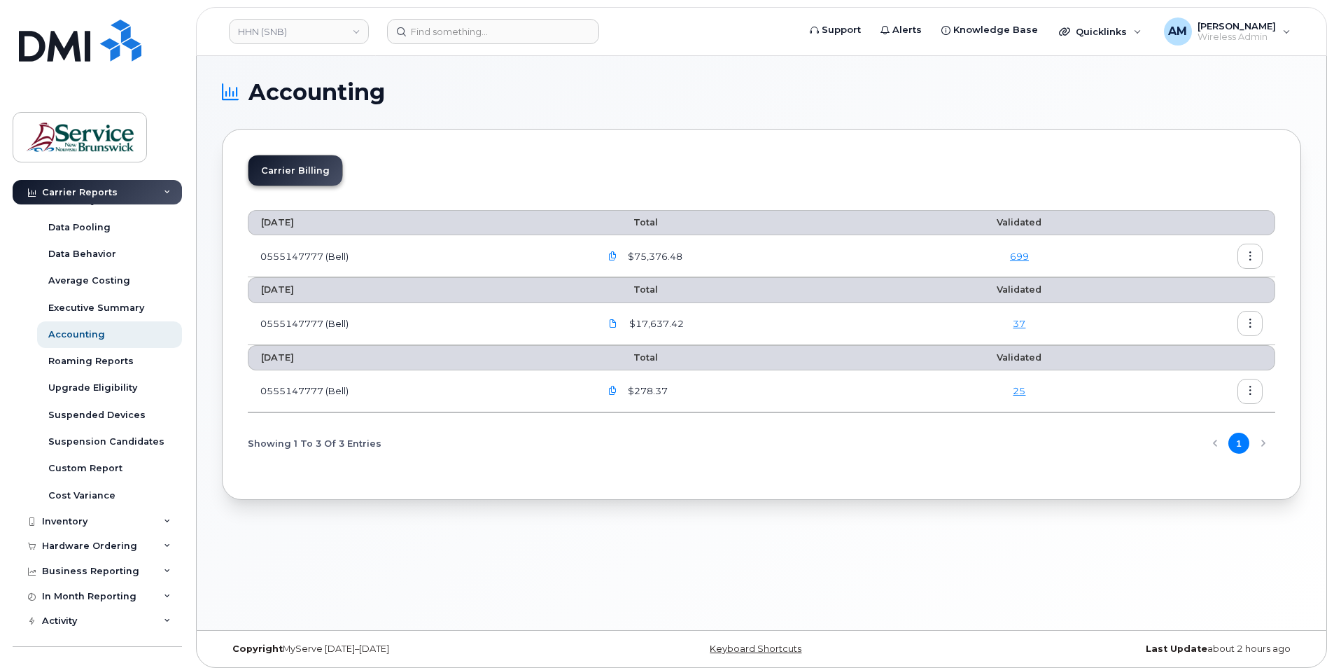
scroll to position [181, 0]
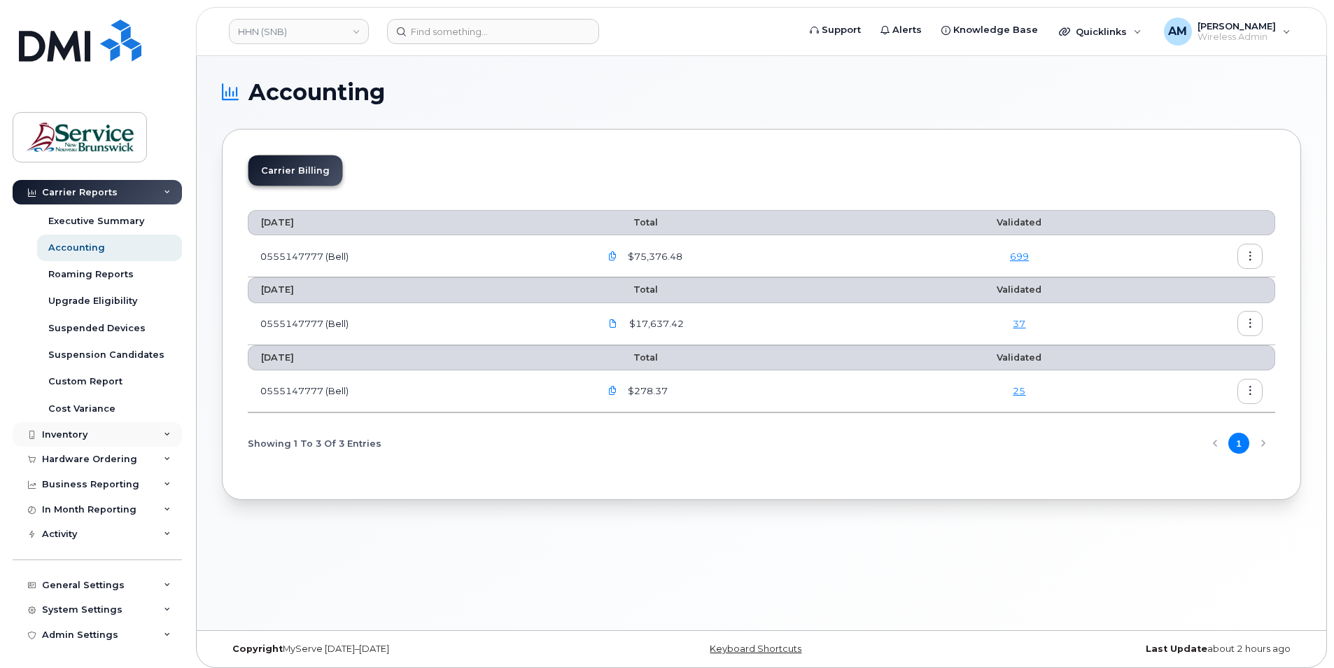
click at [91, 433] on div "Inventory" at bounding box center [97, 434] width 169 height 25
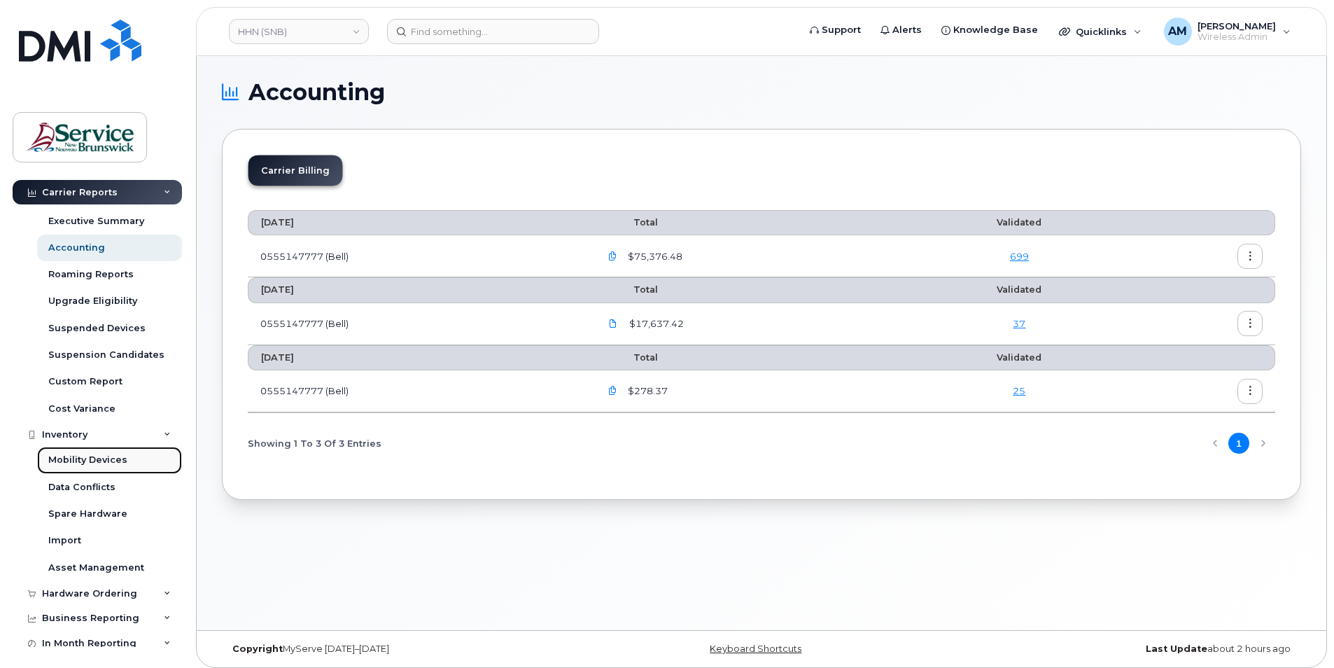
click at [109, 456] on div "Mobility Devices" at bounding box center [87, 460] width 79 height 13
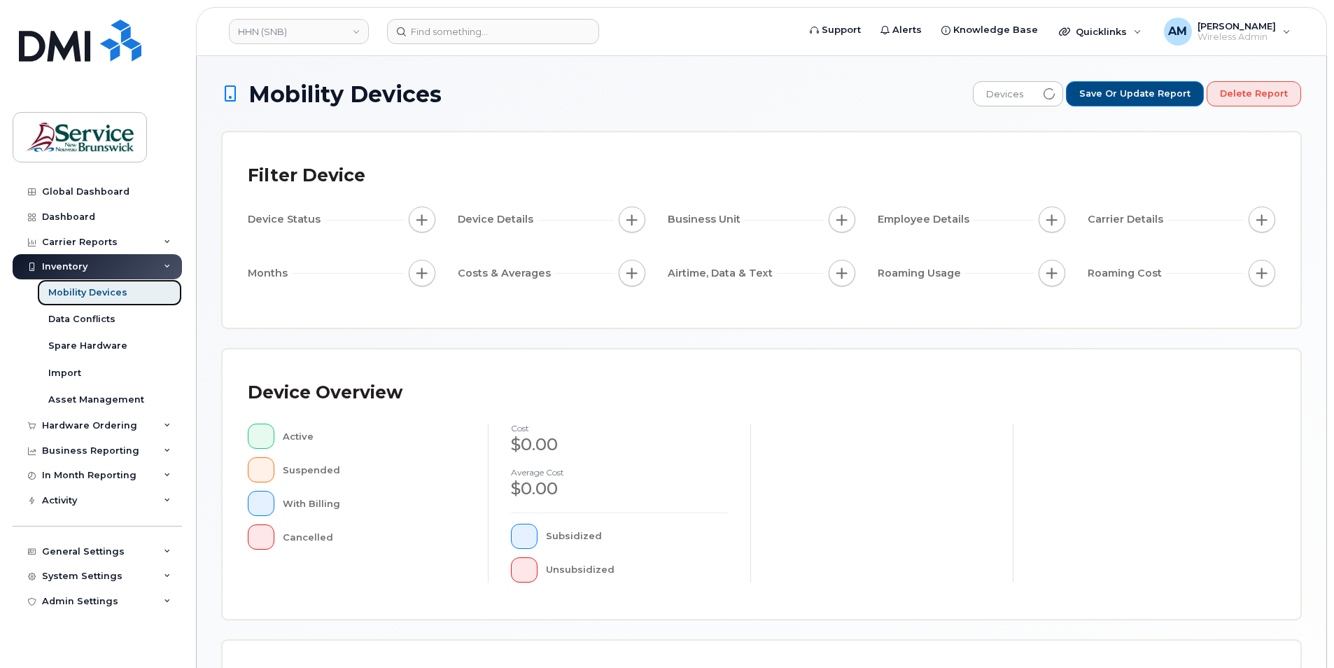
scroll to position [295, 0]
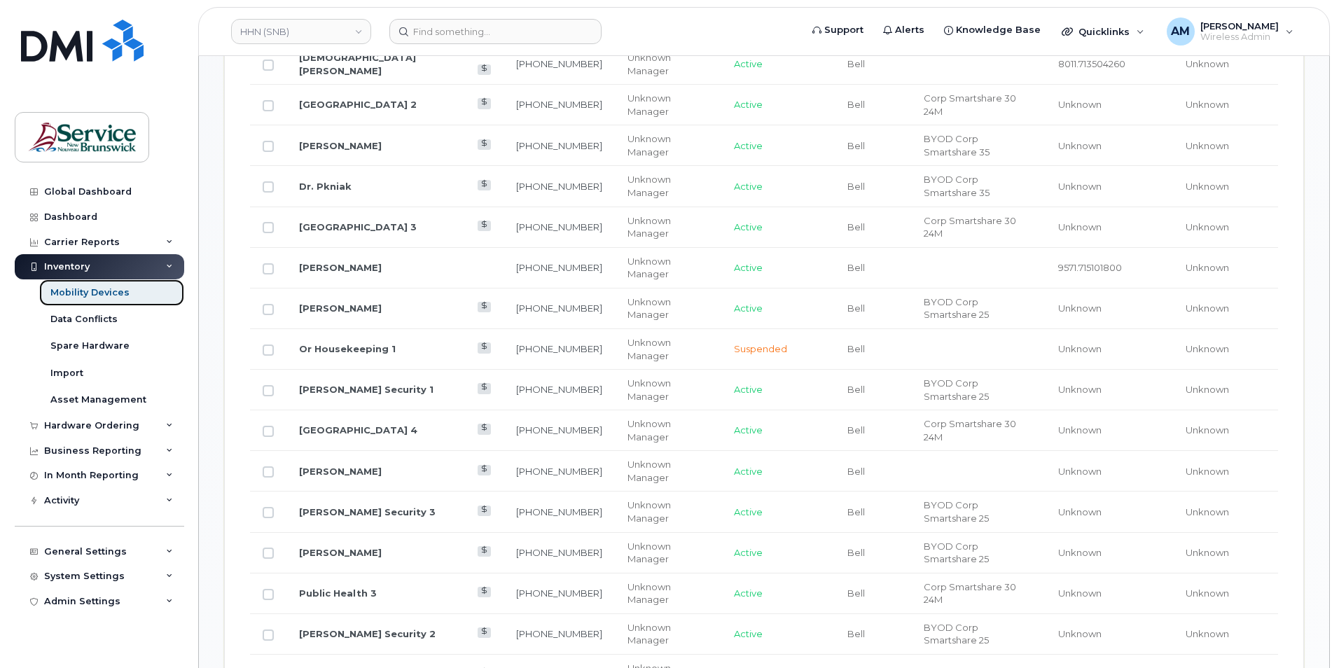
scroll to position [505, 0]
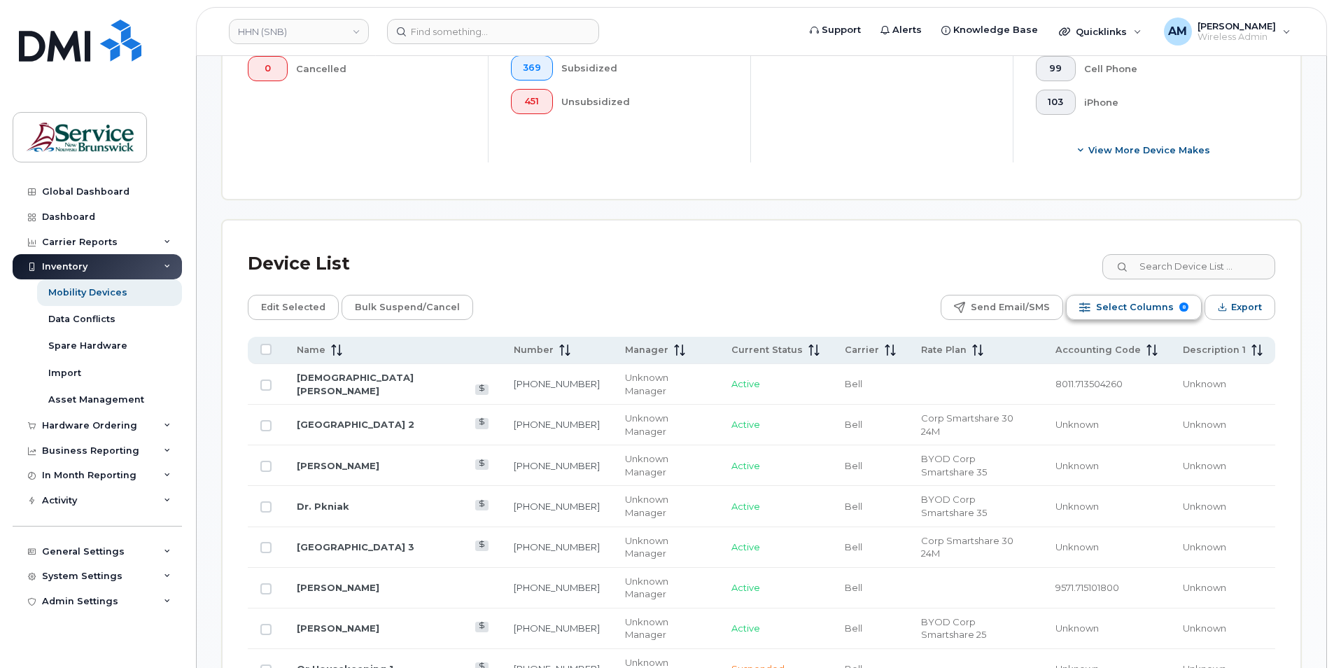
click at [1134, 308] on span "Select Columns" at bounding box center [1135, 307] width 78 height 21
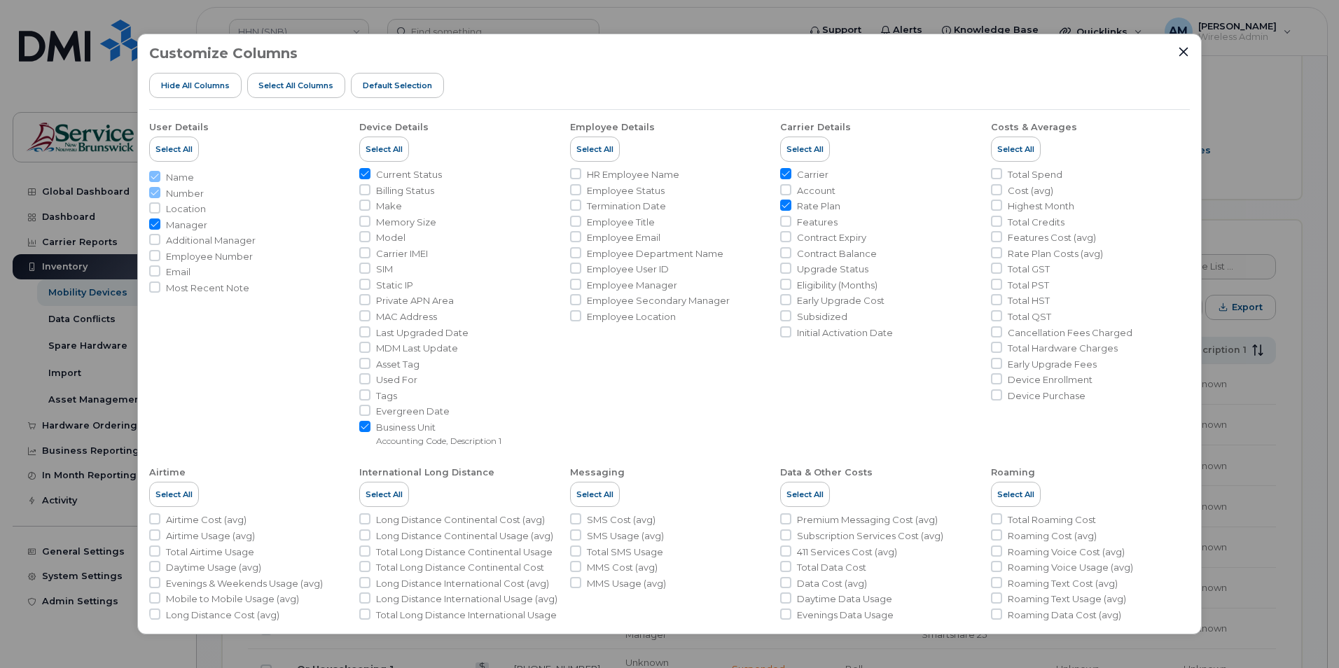
click at [407, 447] on ul "User Details Select All Name Number Location Manager Additional Manager Employe…" at bounding box center [669, 421] width 1040 height 622
click at [544, 438] on li "Business Unit Accounting Code, Description 1" at bounding box center [458, 434] width 199 height 26
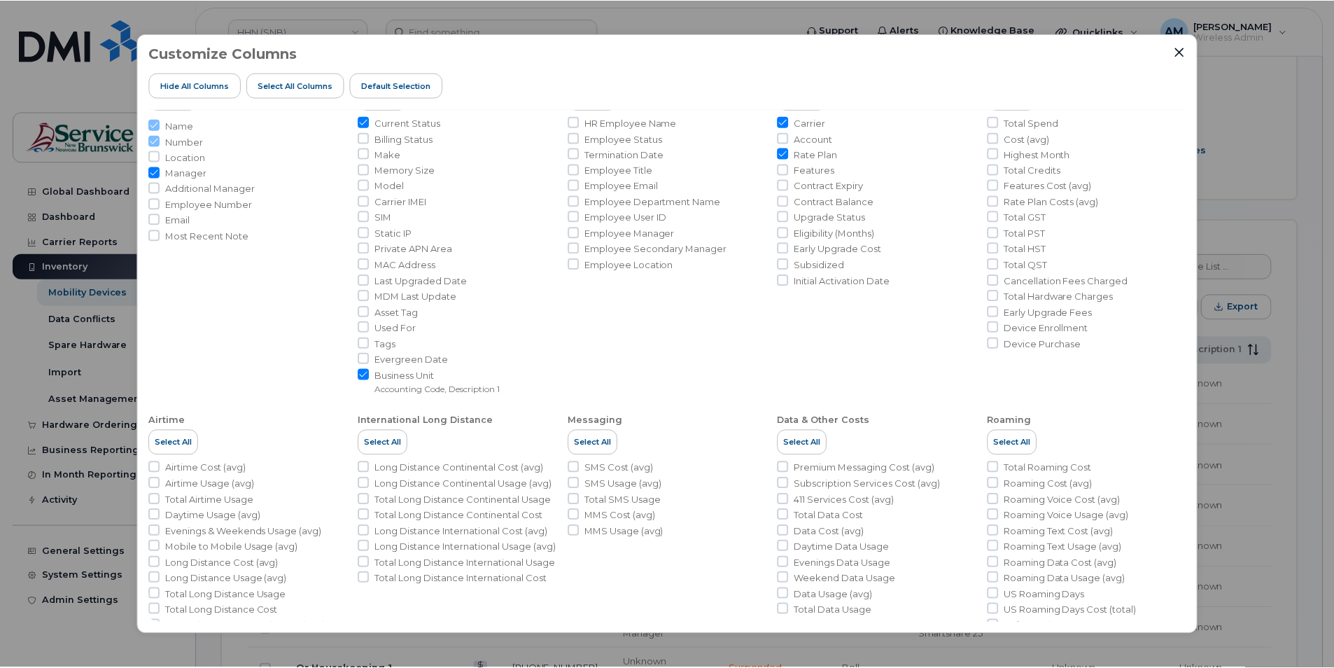
scroll to position [0, 0]
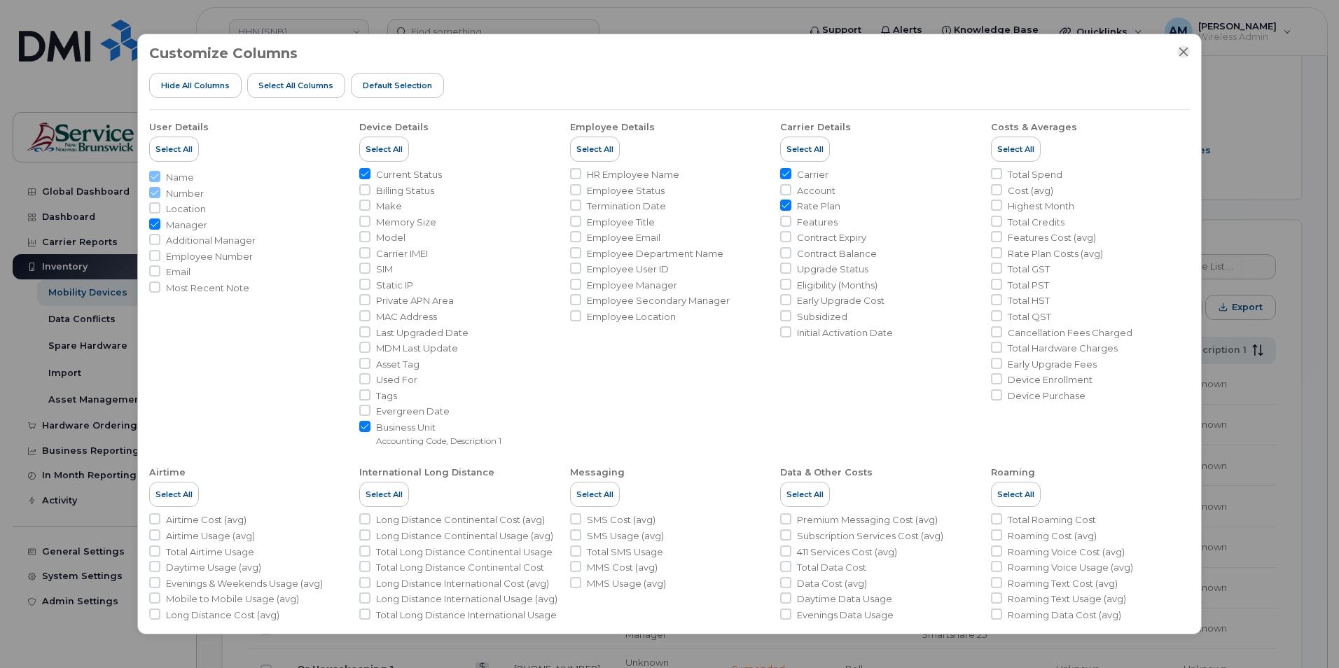
click at [1179, 50] on icon "Close" at bounding box center [1183, 51] width 11 height 11
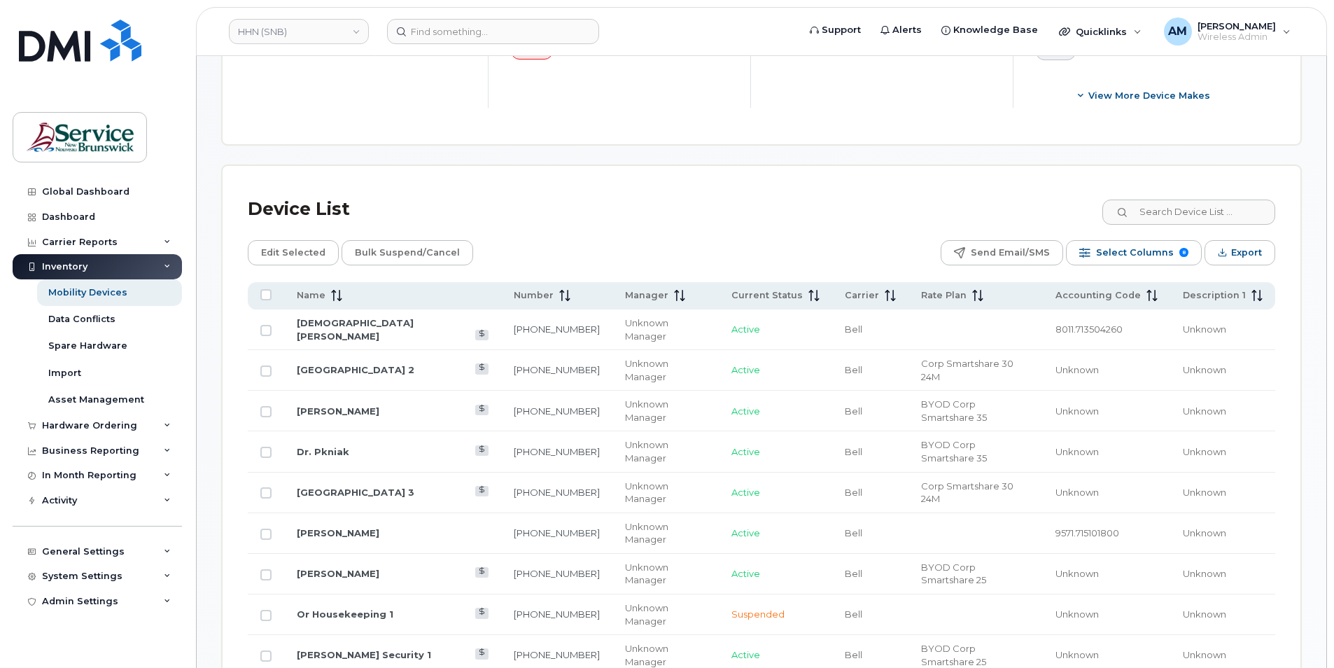
scroll to position [594, 0]
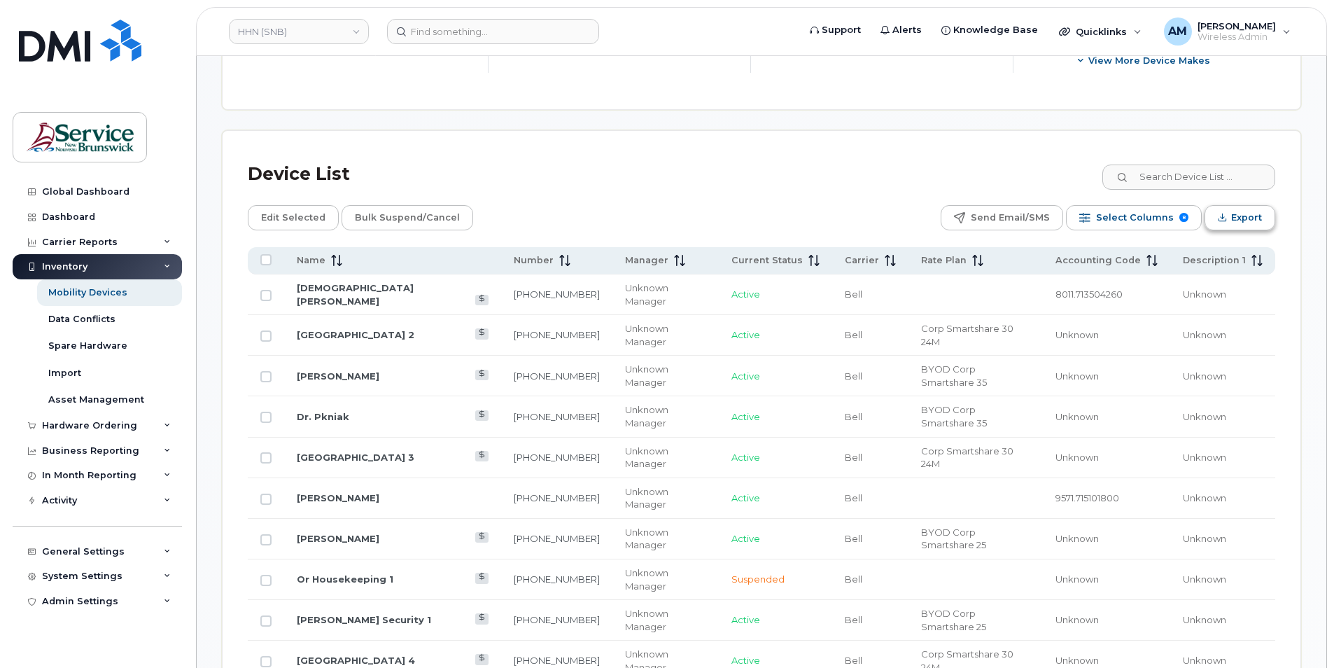
click at [1222, 216] on icon "Export" at bounding box center [1222, 217] width 9 height 9
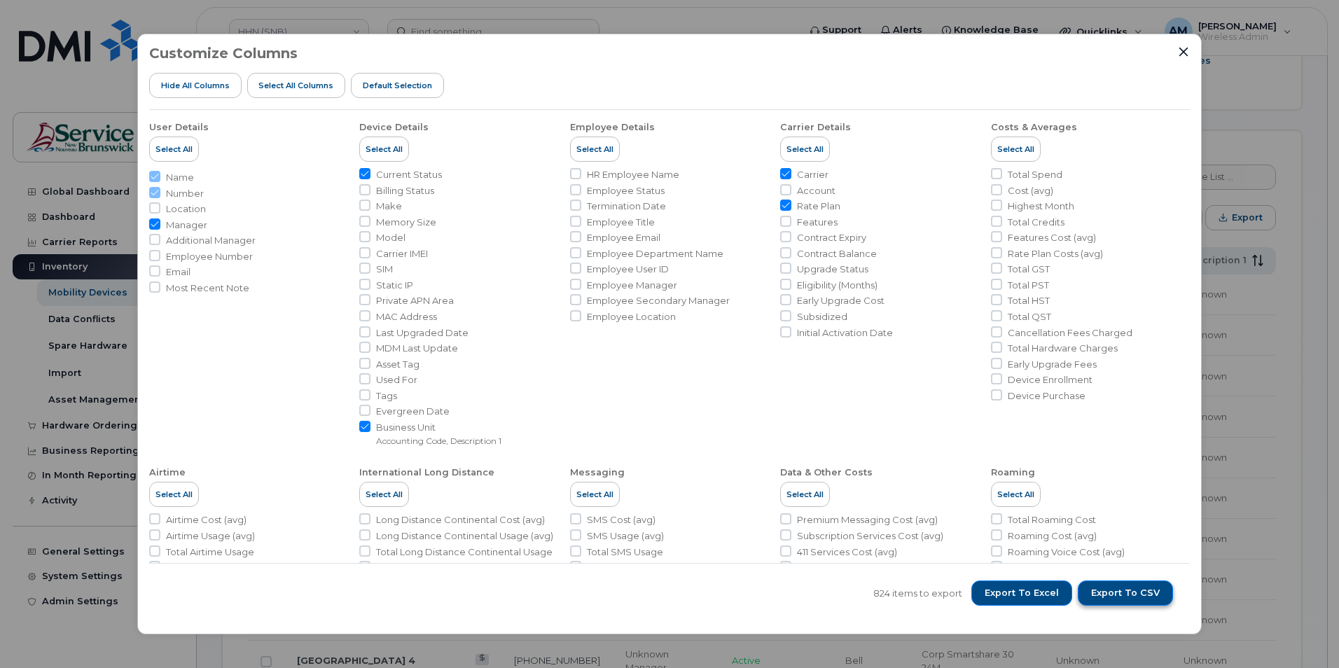
click at [1124, 592] on span "Export to CSV" at bounding box center [1125, 593] width 69 height 13
drag, startPoint x: 908, startPoint y: 78, endPoint x: 916, endPoint y: 75, distance: 8.9
click at [906, 78] on div "Customize Columns Hide All Columns Select all Columns Default Selection" at bounding box center [669, 78] width 1040 height 64
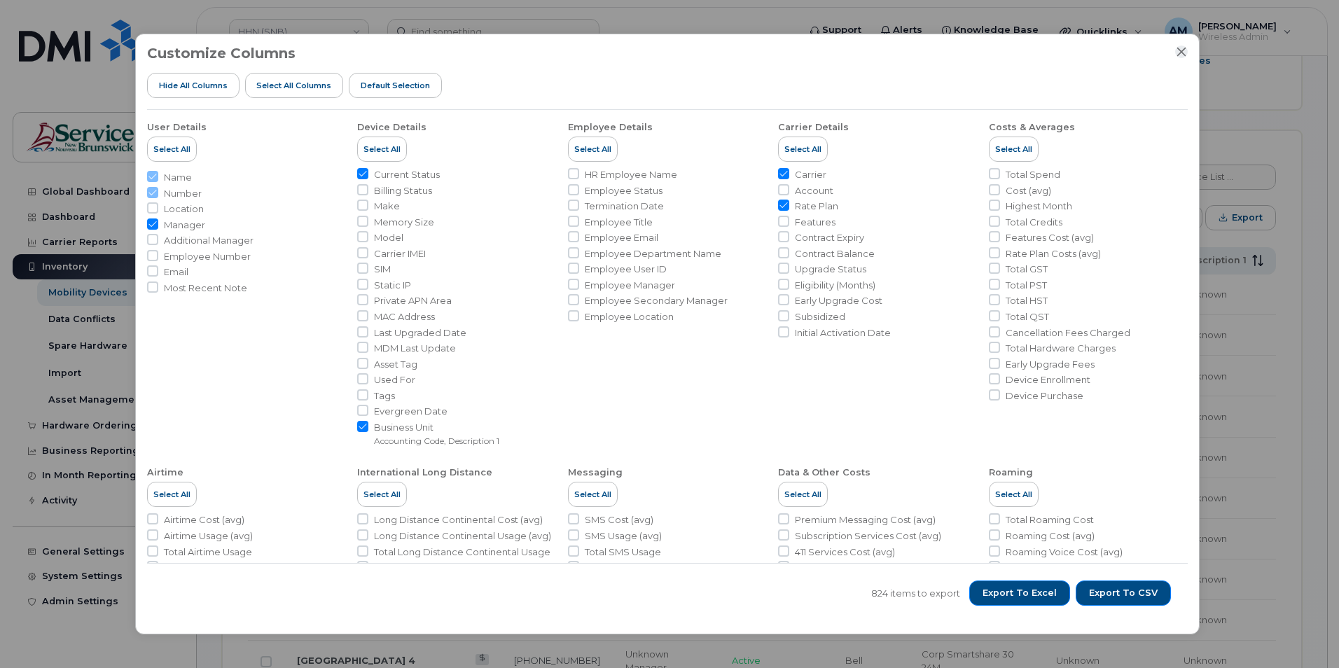
click at [1183, 49] on icon "Close" at bounding box center [1181, 51] width 11 height 11
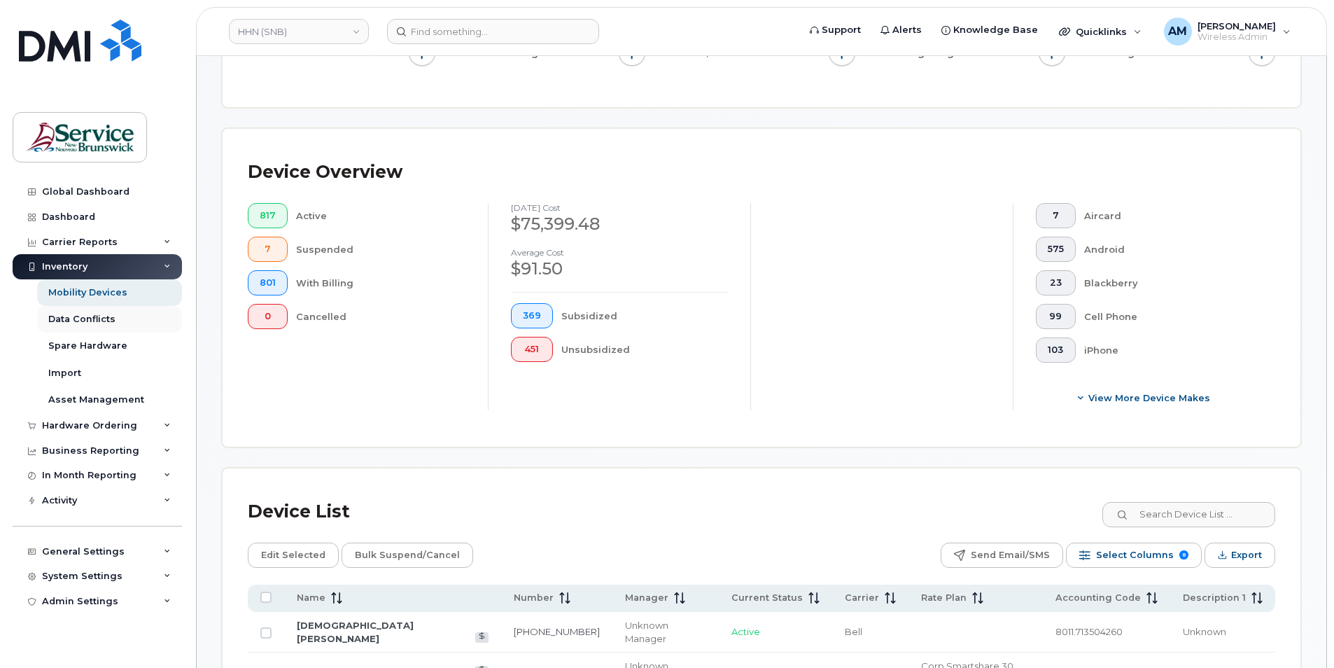
scroll to position [244, 0]
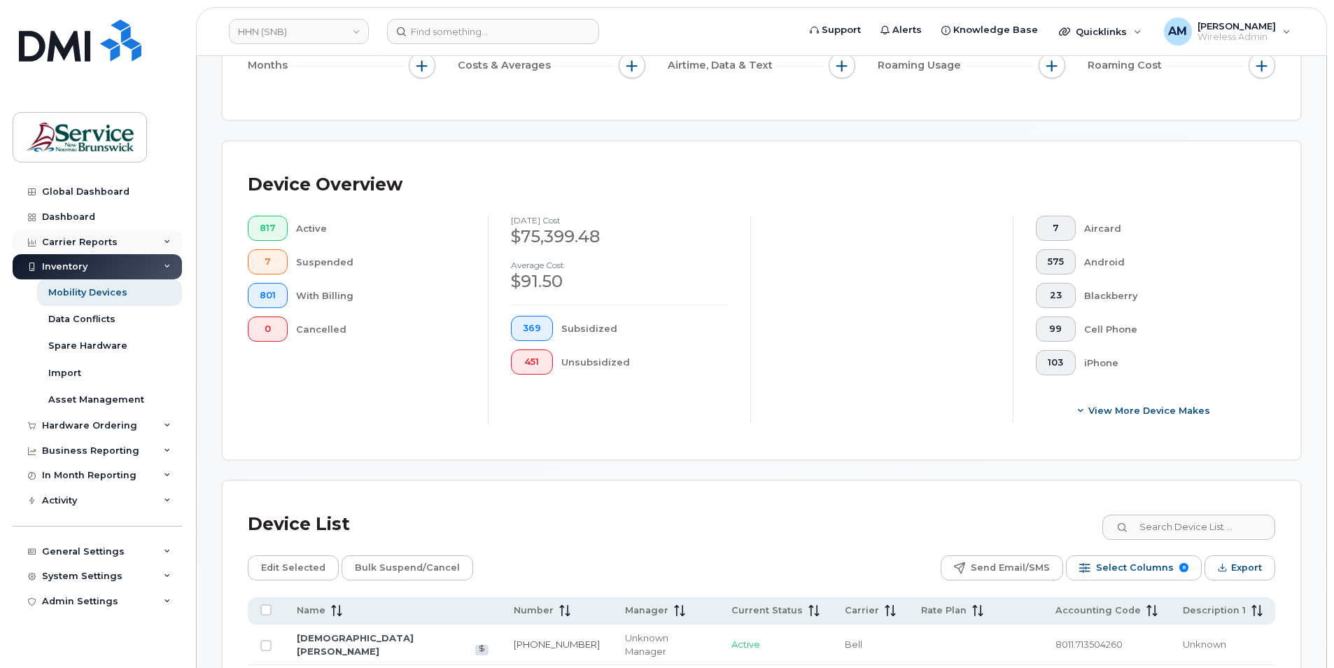
click at [92, 237] on div "Carrier Reports" at bounding box center [80, 242] width 76 height 11
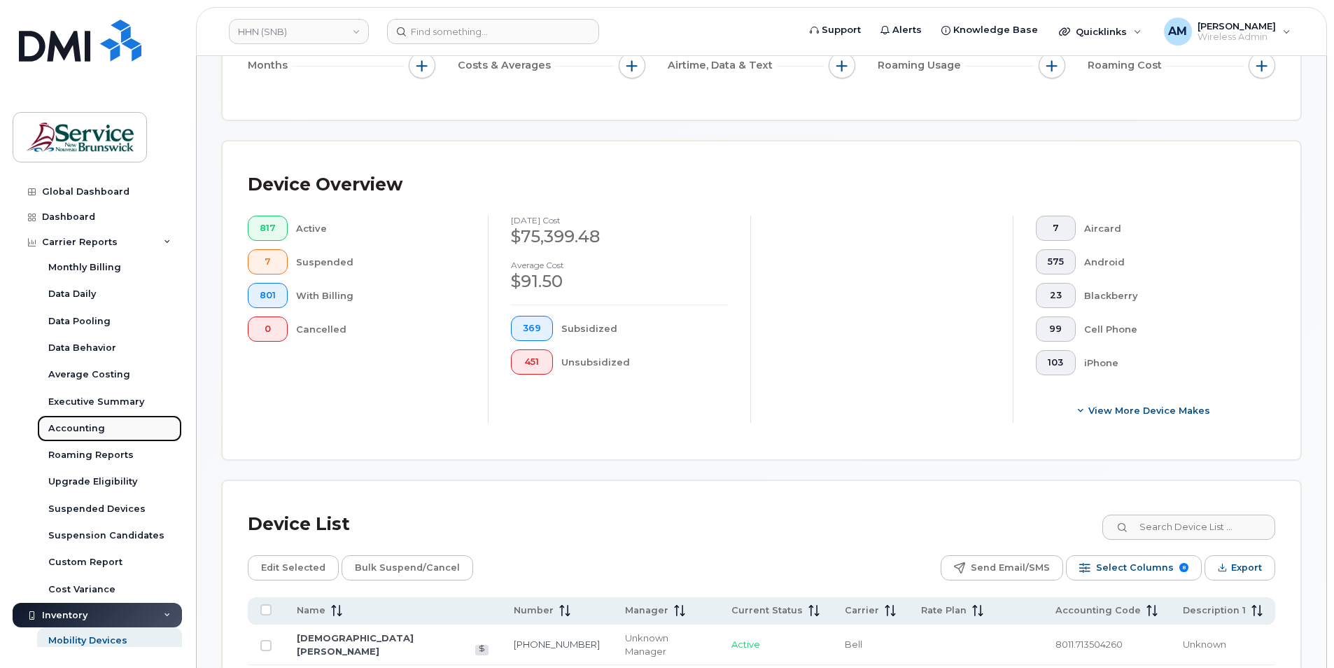
click at [87, 430] on div "Accounting" at bounding box center [76, 428] width 57 height 13
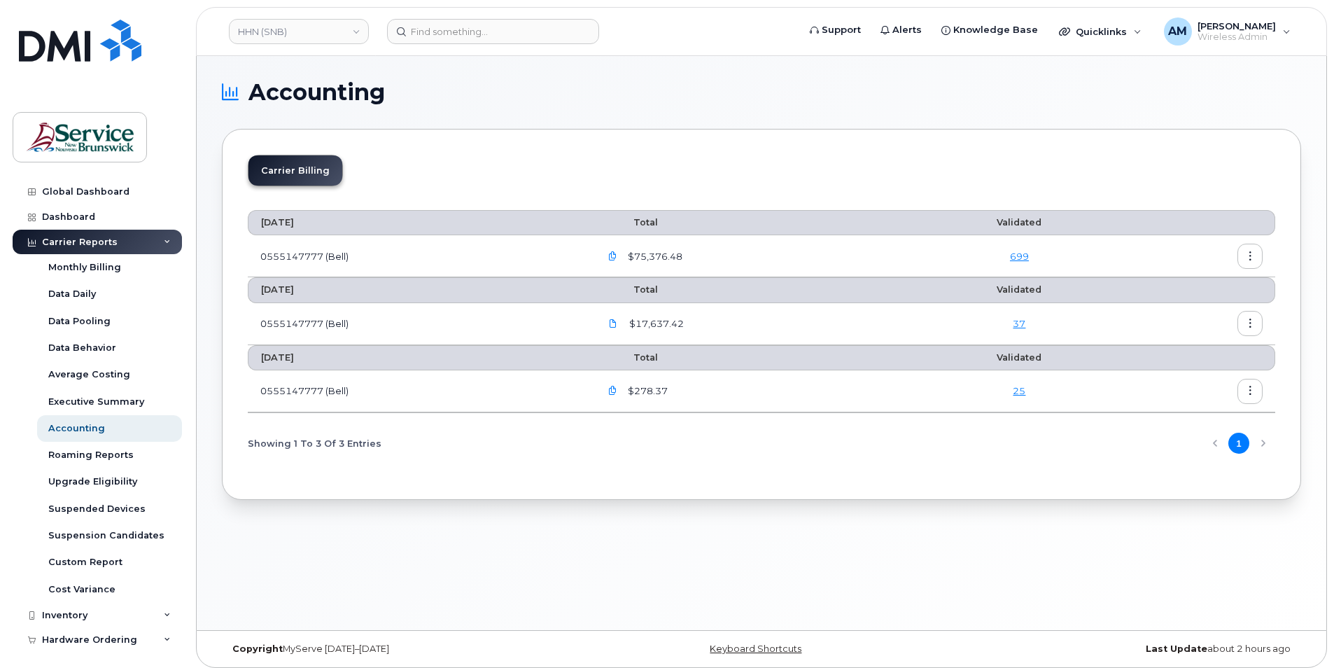
click at [617, 256] on icon "button" at bounding box center [612, 256] width 9 height 9
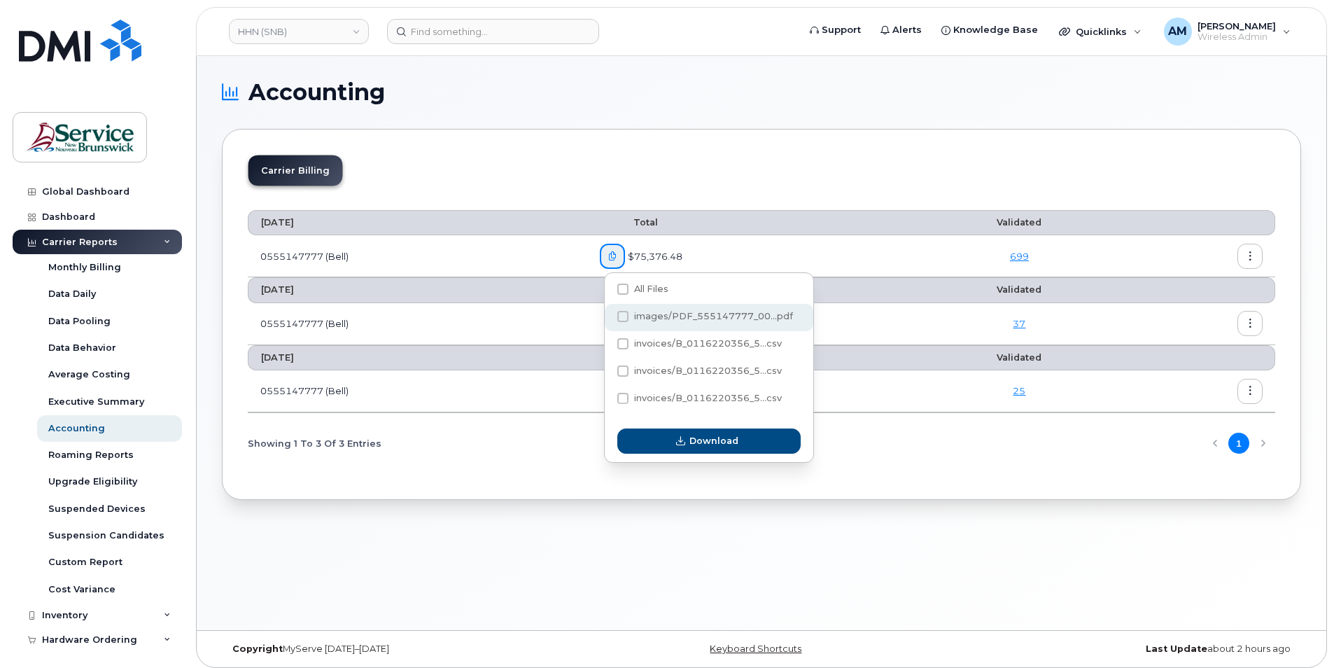
click at [625, 319] on span at bounding box center [623, 316] width 11 height 11
click at [608, 319] on input "images/PDF_555147777_00...pdf" at bounding box center [604, 317] width 7 height 7
checkbox input "true"
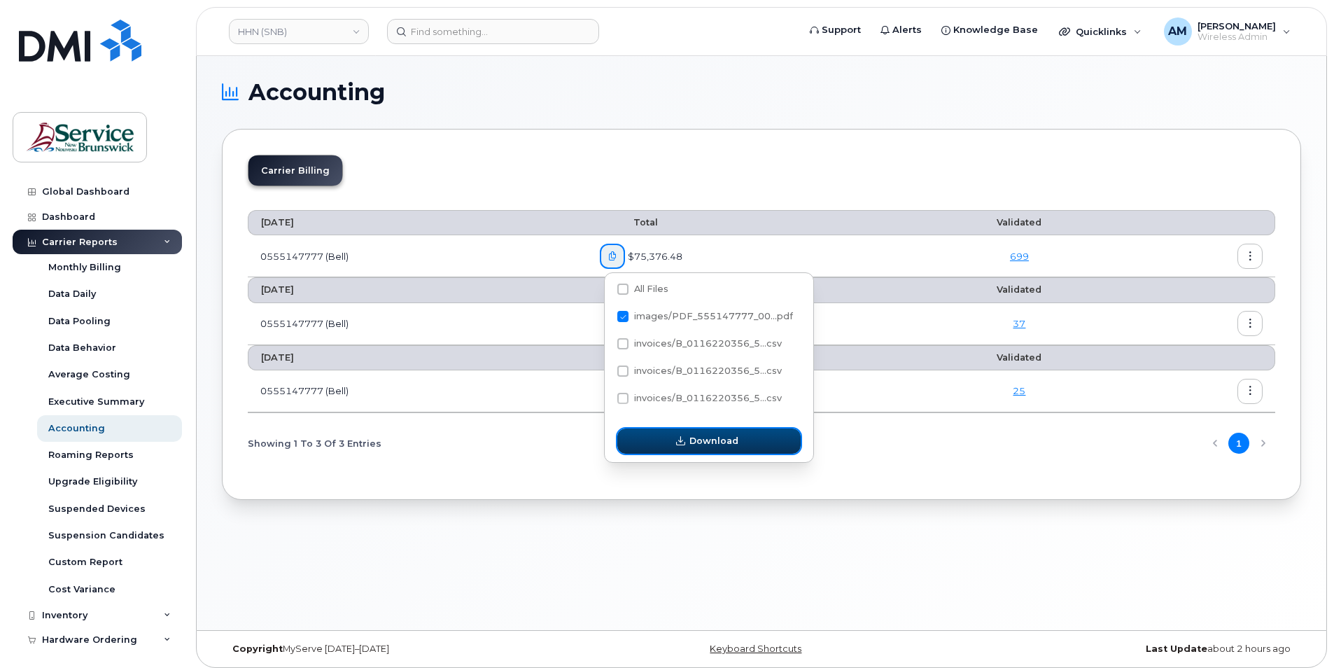
click at [690, 442] on button "Download" at bounding box center [709, 440] width 183 height 25
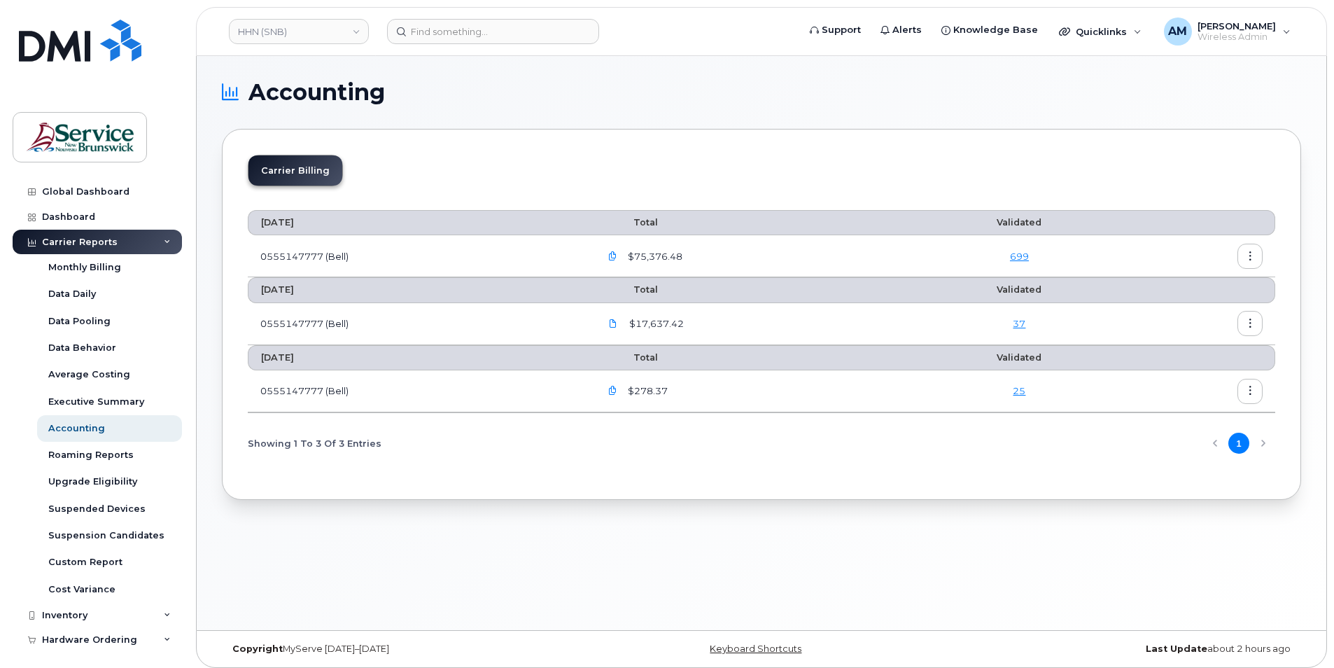
drag, startPoint x: 641, startPoint y: 570, endPoint x: 668, endPoint y: 471, distance: 102.4
click at [641, 570] on div "Accounting Carrier Billing [DATE] Total Validated 0555147777 (Bell) $75,376.48 …" at bounding box center [762, 343] width 1130 height 574
click at [1248, 254] on icon "button" at bounding box center [1250, 256] width 9 height 9
click at [870, 625] on div "Accounting Carrier Billing [DATE] Total Validated 0555147777 (Bell) $75,376.48 …" at bounding box center [762, 343] width 1130 height 574
click at [510, 565] on div "Accounting Carrier Billing [DATE] Total Validated 0555147777 (Bell) $75,376.48 …" at bounding box center [762, 343] width 1130 height 574
